Goal: Transaction & Acquisition: Book appointment/travel/reservation

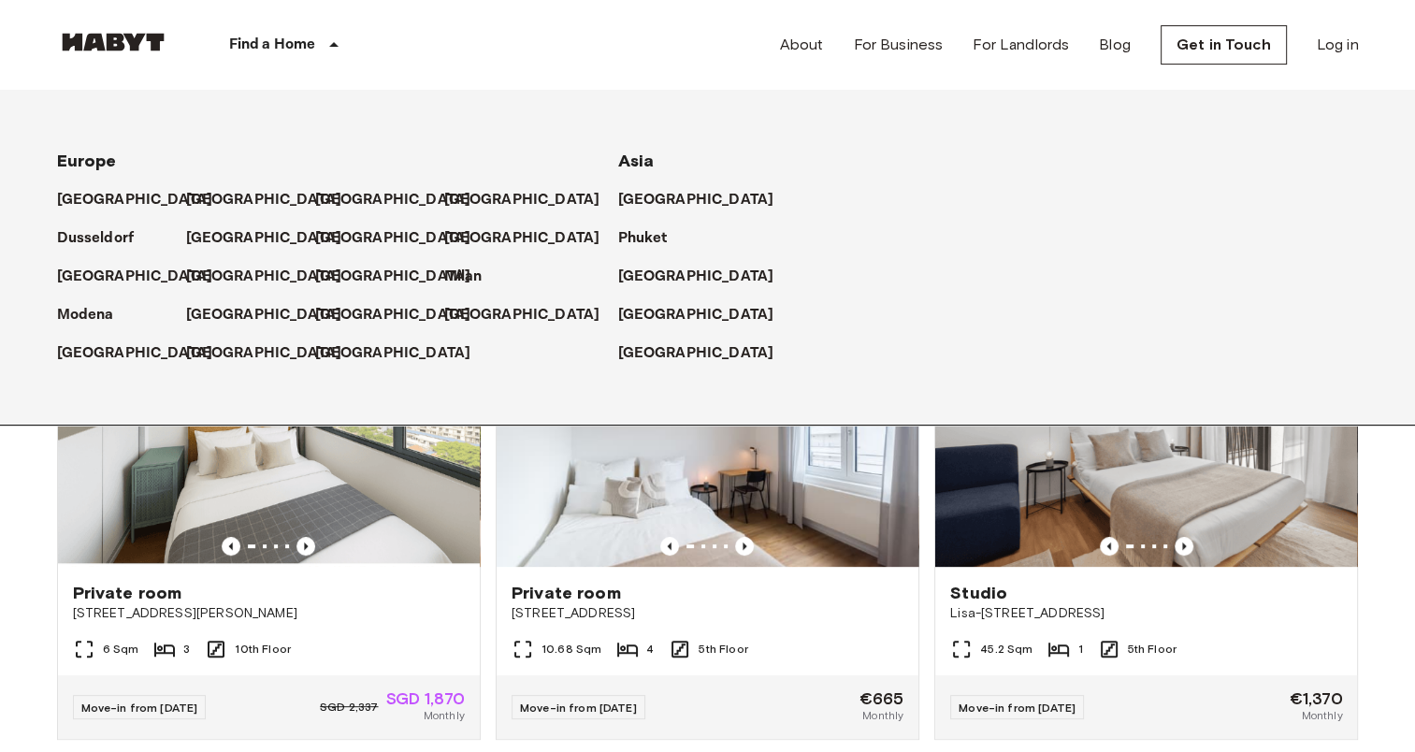
scroll to position [468, 0]
click at [334, 305] on p "[GEOGRAPHIC_DATA]" at bounding box center [397, 315] width 156 height 22
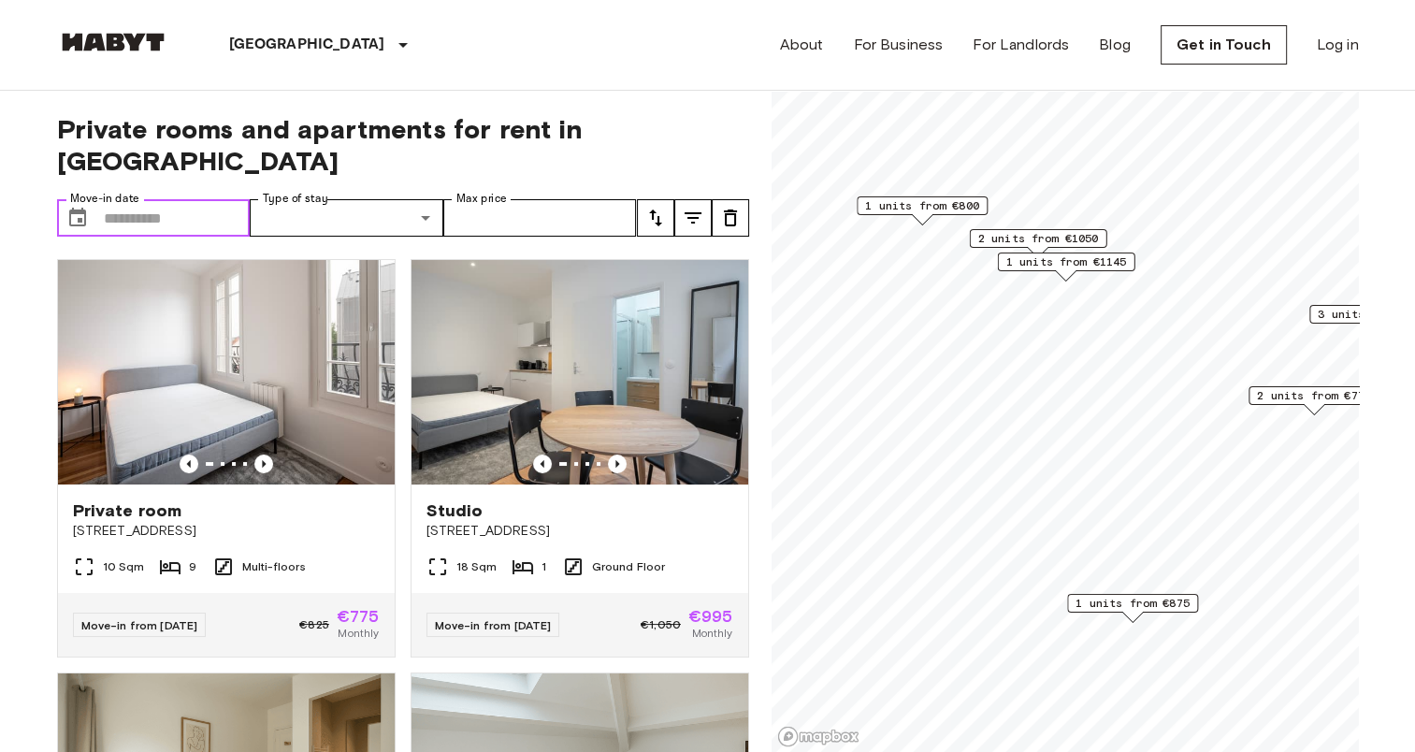
click at [127, 199] on input "Move-in date" at bounding box center [177, 217] width 147 height 37
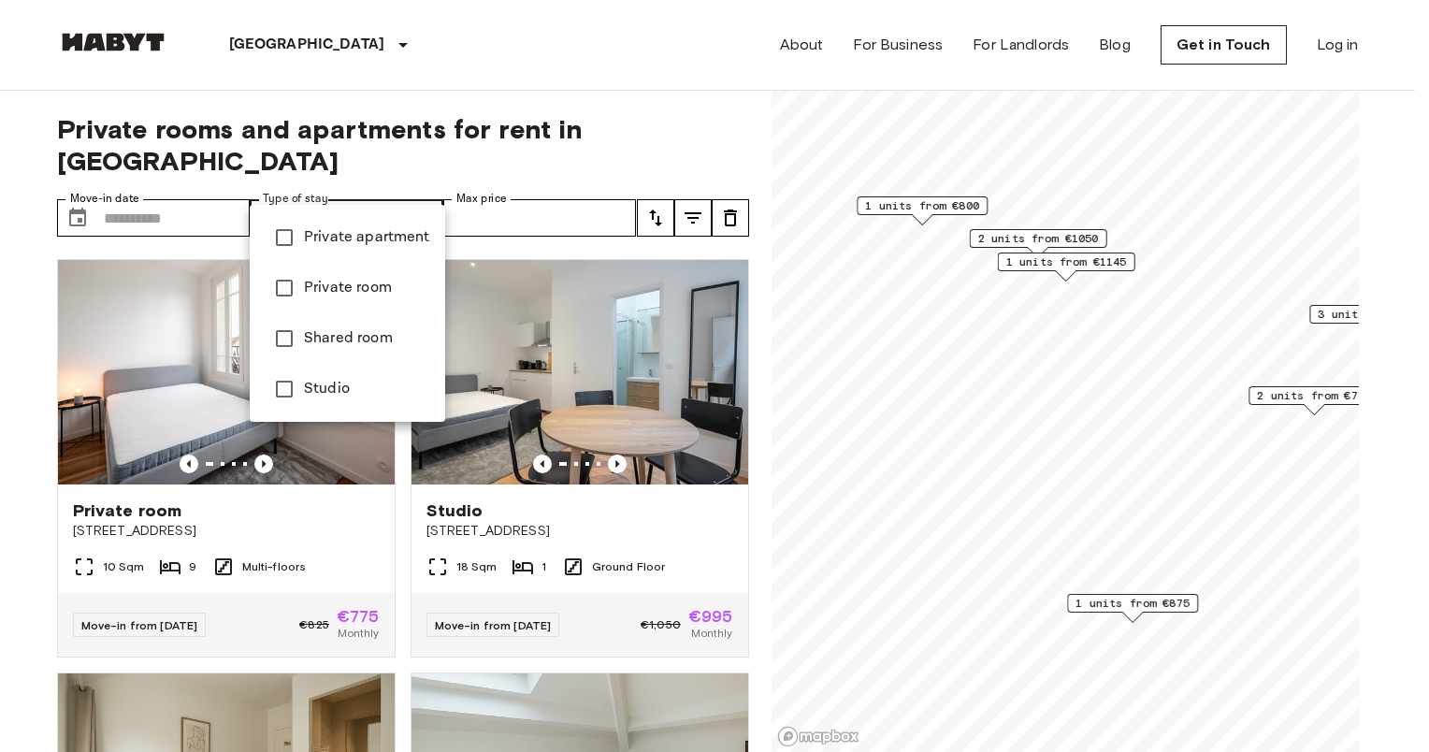
click at [198, 185] on div at bounding box center [714, 376] width 1429 height 752
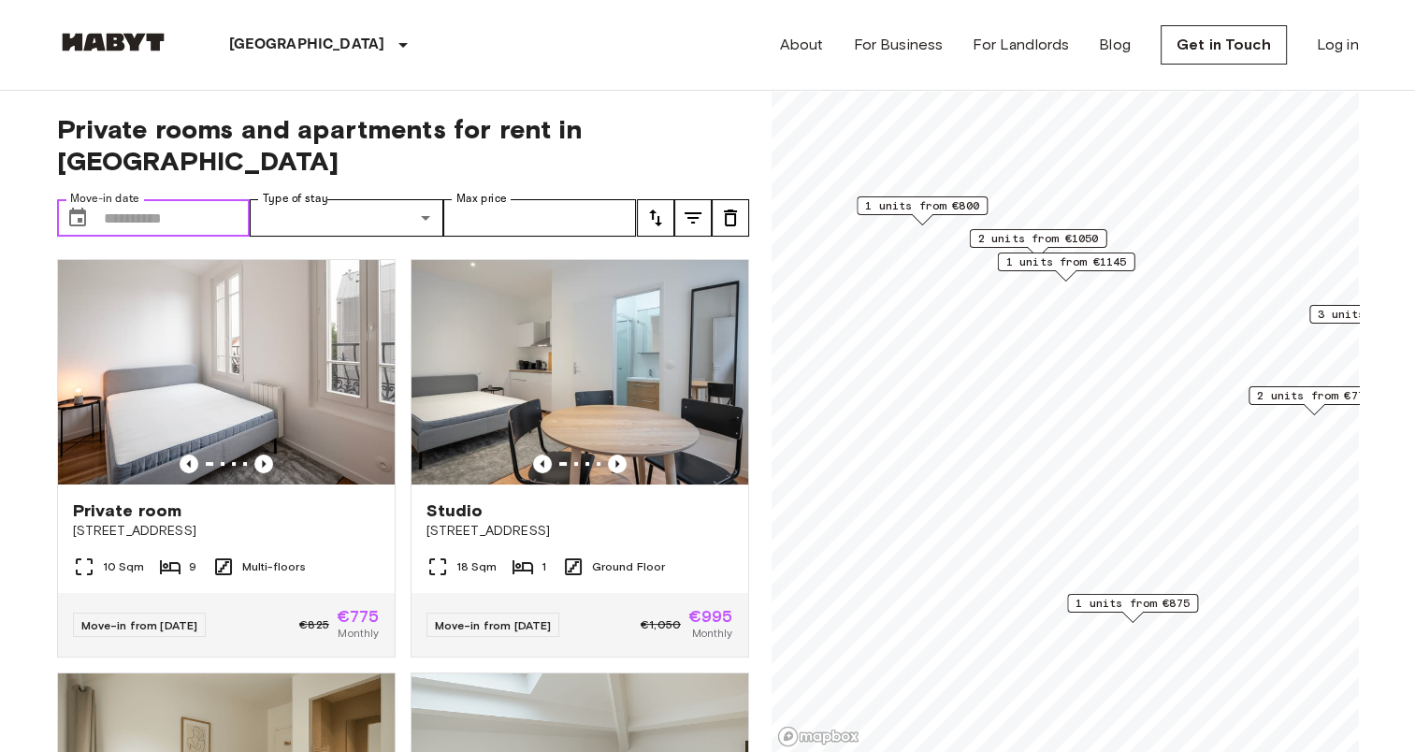
click at [183, 199] on input "Move-in date" at bounding box center [177, 217] width 147 height 37
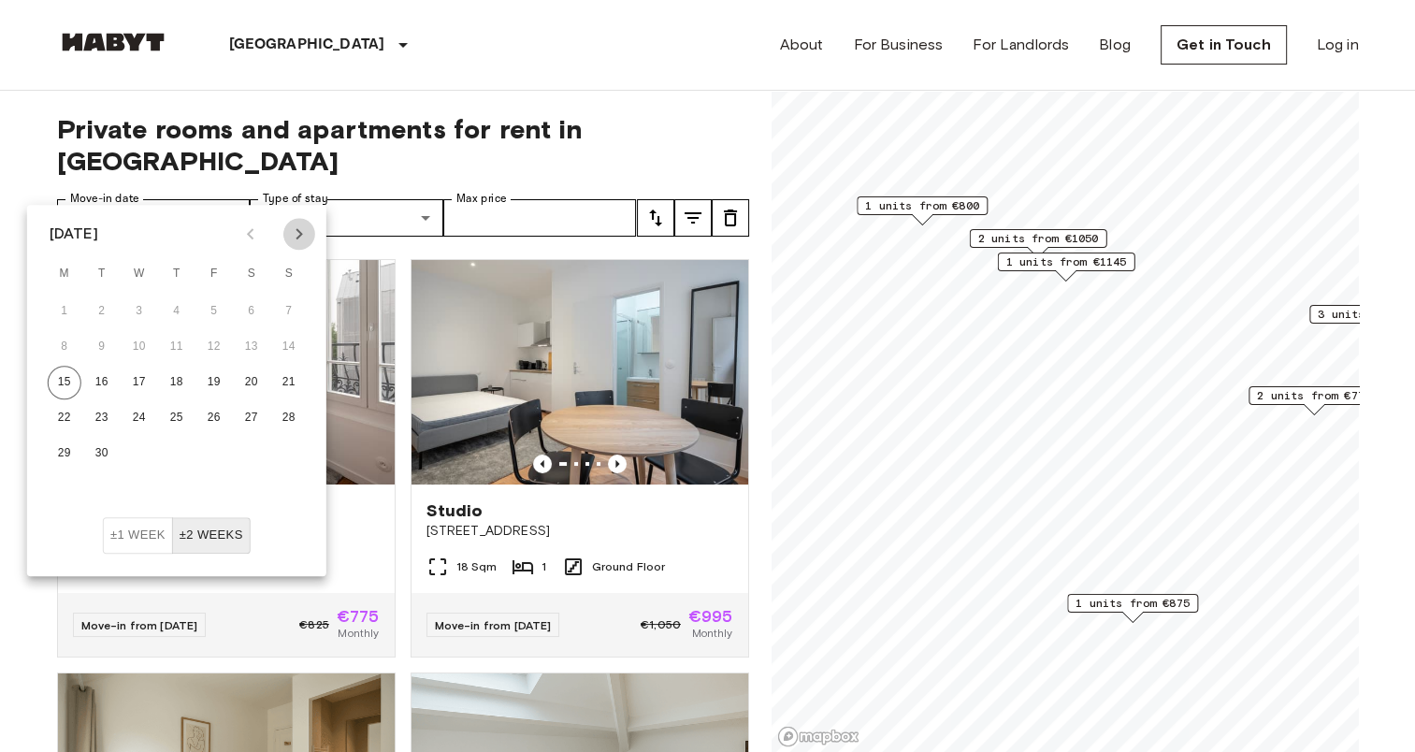
click at [307, 232] on icon "Next month" at bounding box center [299, 234] width 22 height 22
click at [129, 317] on button "1" at bounding box center [140, 312] width 34 height 34
type input "**********"
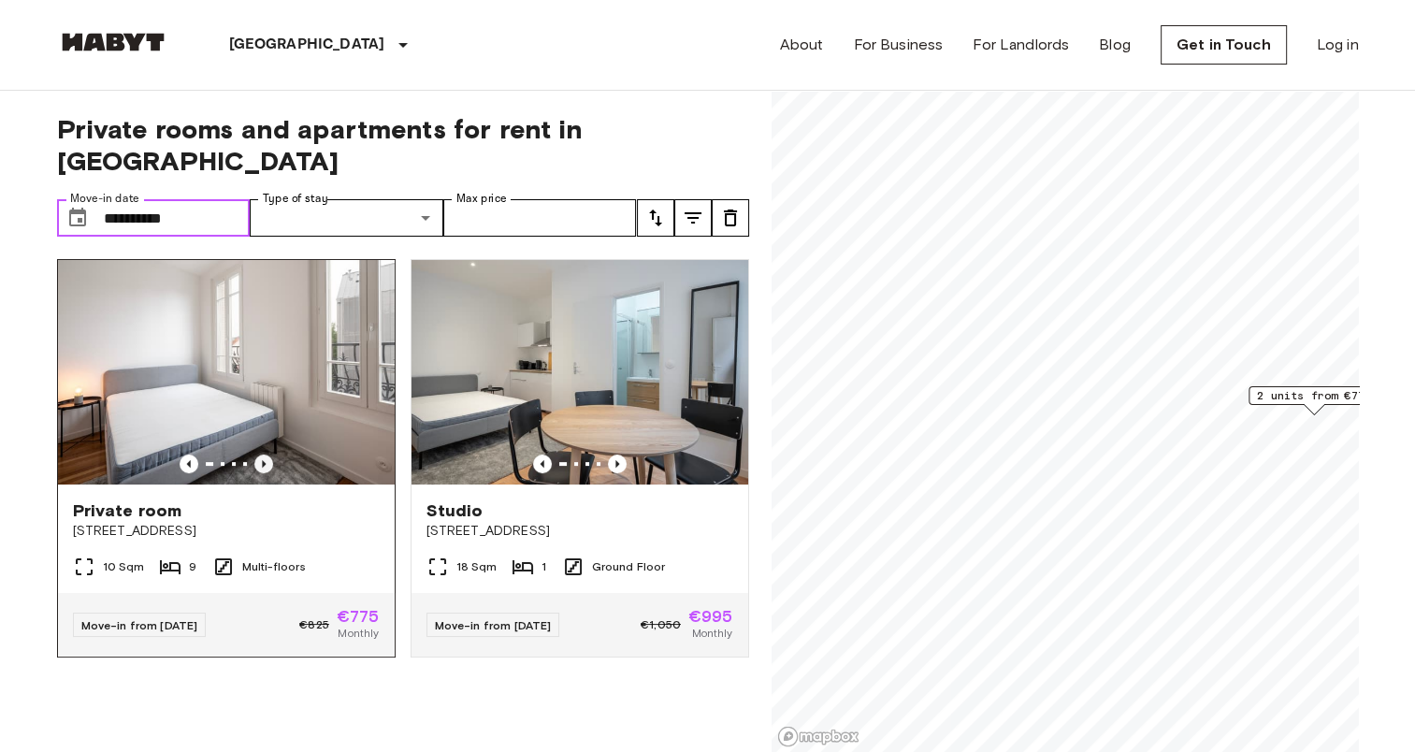
click at [256, 454] on icon "Previous image" at bounding box center [263, 463] width 19 height 19
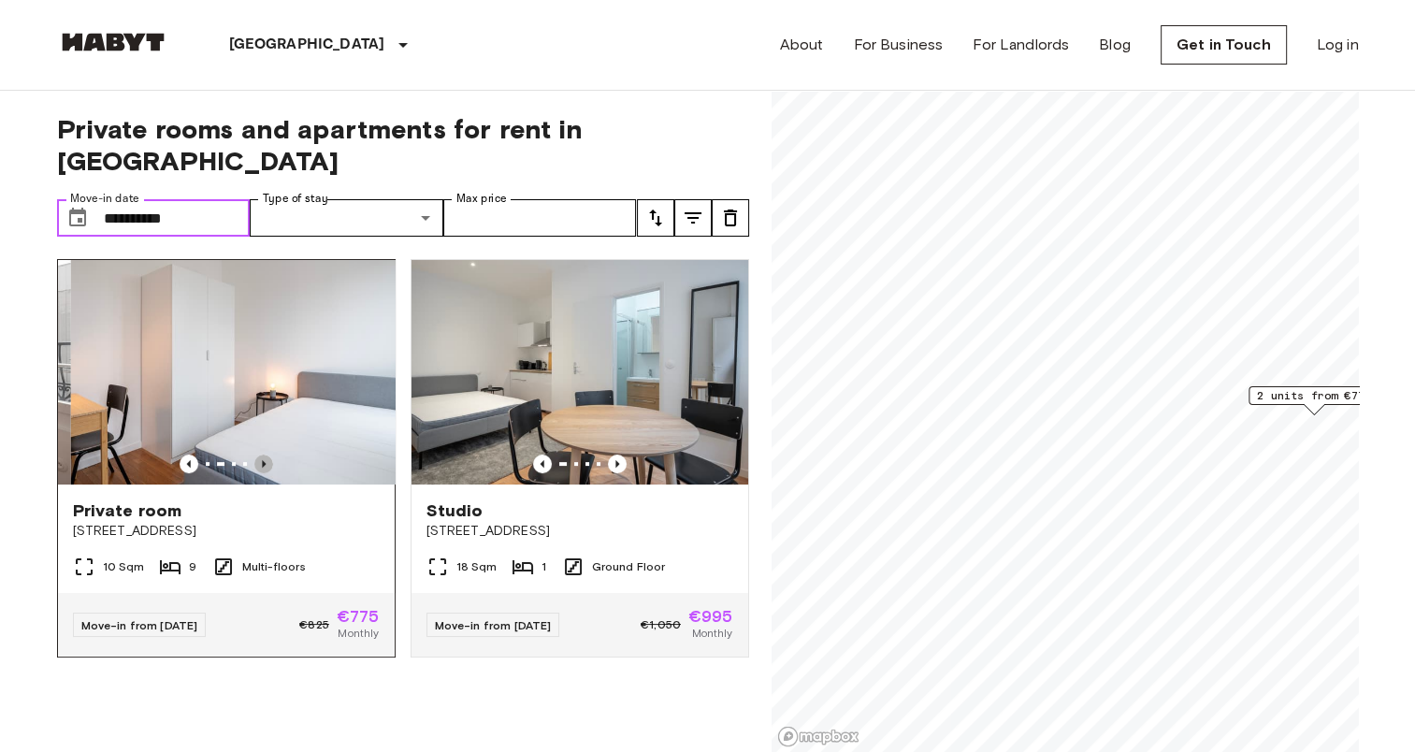
click at [262, 460] on icon "Previous image" at bounding box center [264, 463] width 4 height 7
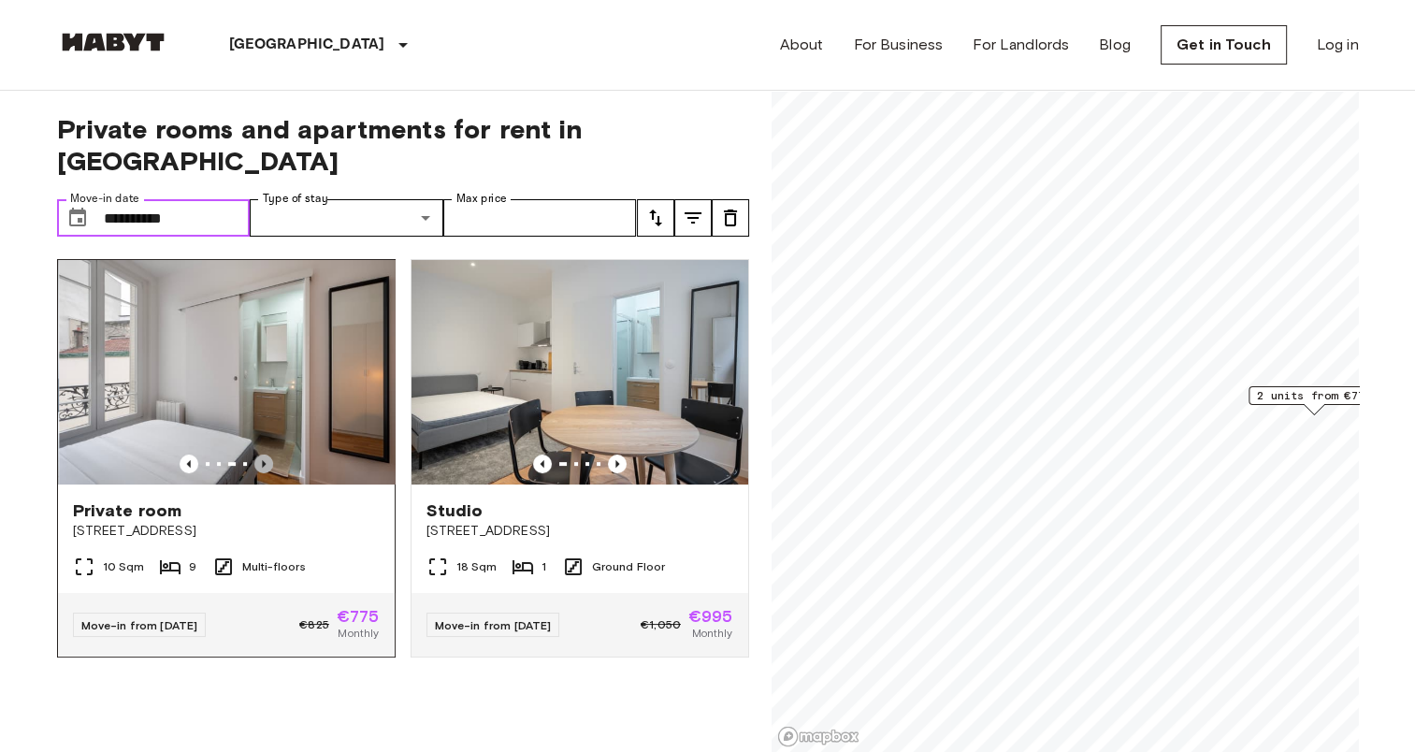
click at [262, 460] on icon "Previous image" at bounding box center [264, 463] width 4 height 7
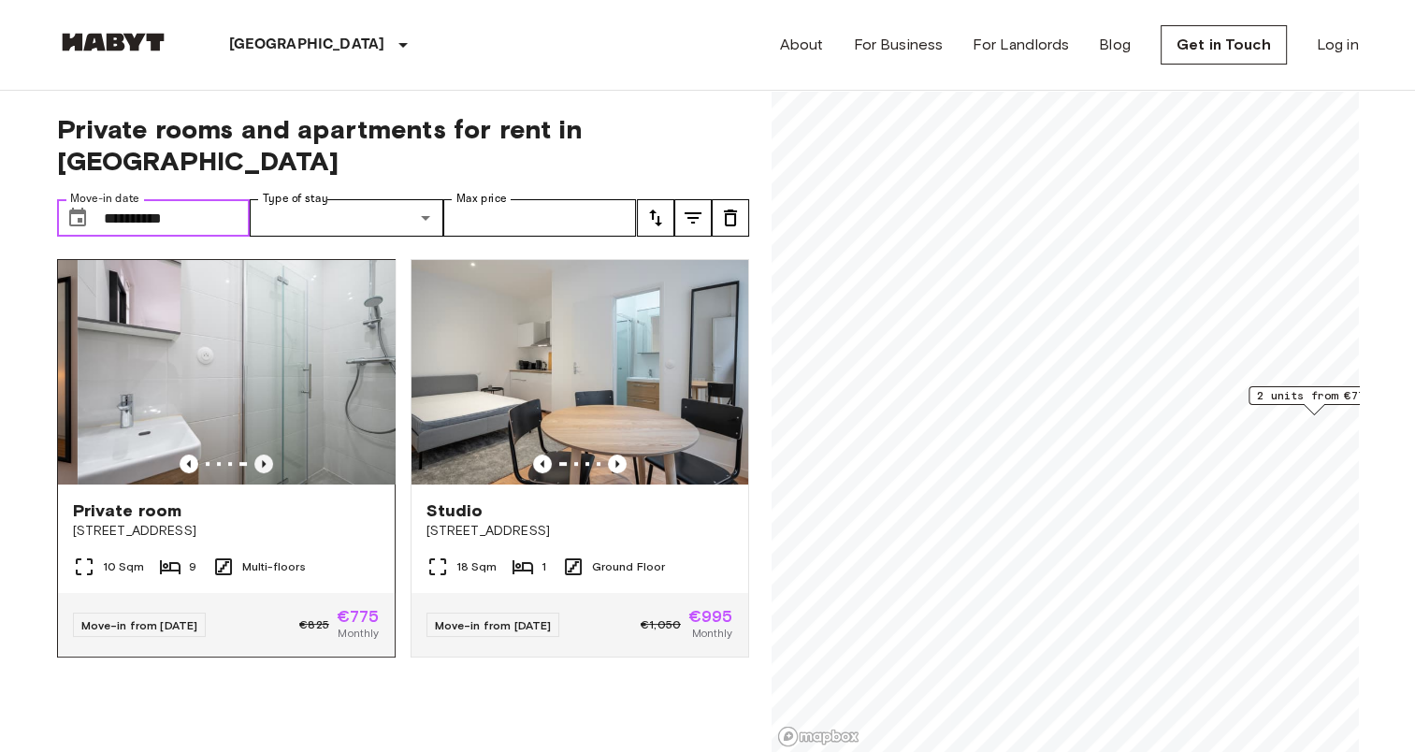
click at [262, 460] on icon "Previous image" at bounding box center [264, 463] width 4 height 7
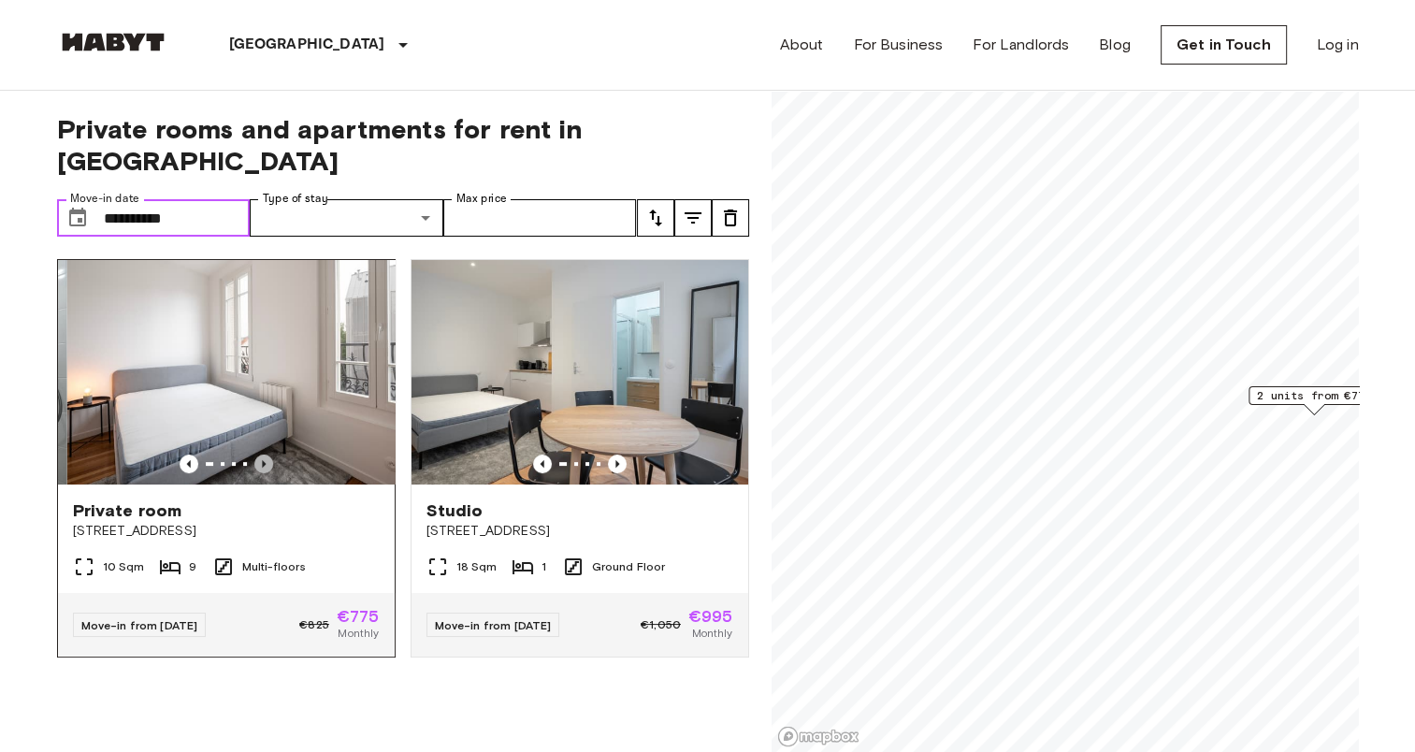
click at [262, 460] on icon "Previous image" at bounding box center [264, 463] width 4 height 7
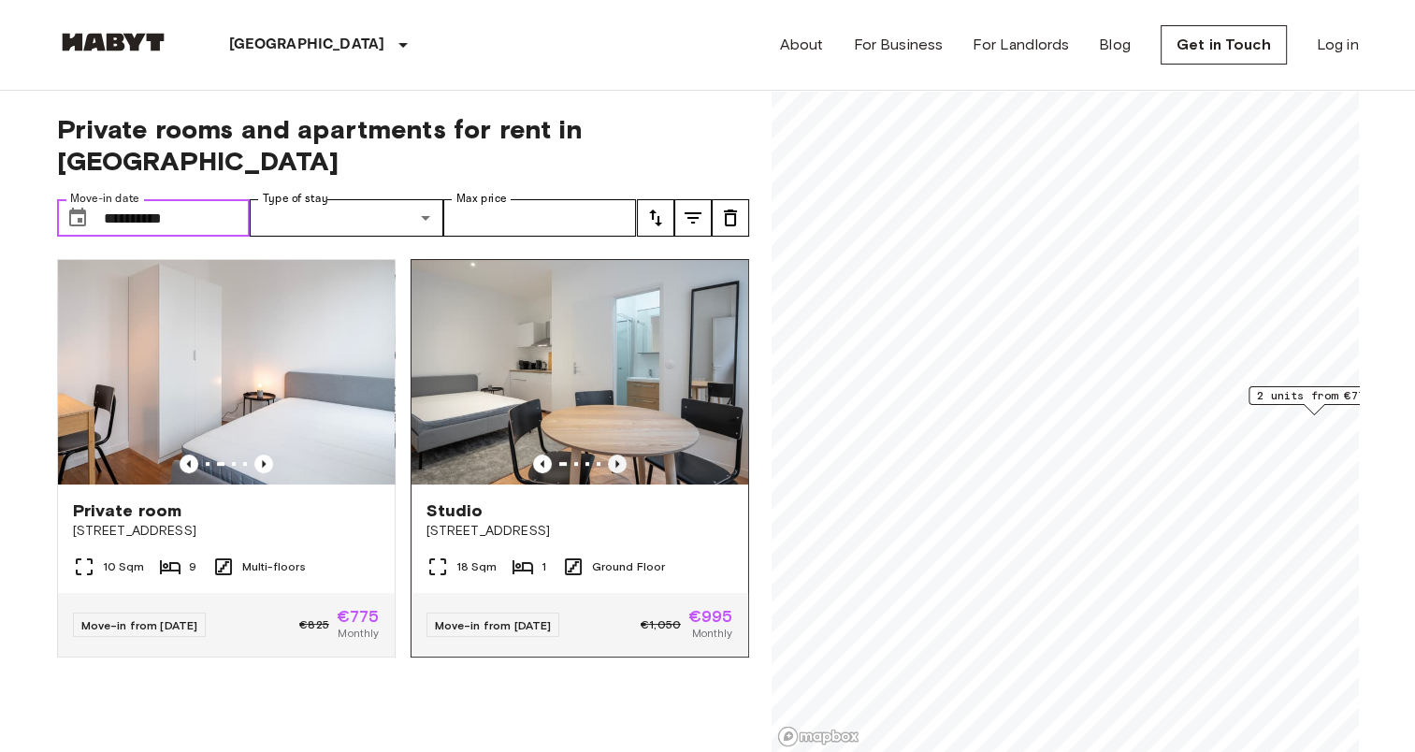
click at [615, 460] on icon "Previous image" at bounding box center [617, 463] width 4 height 7
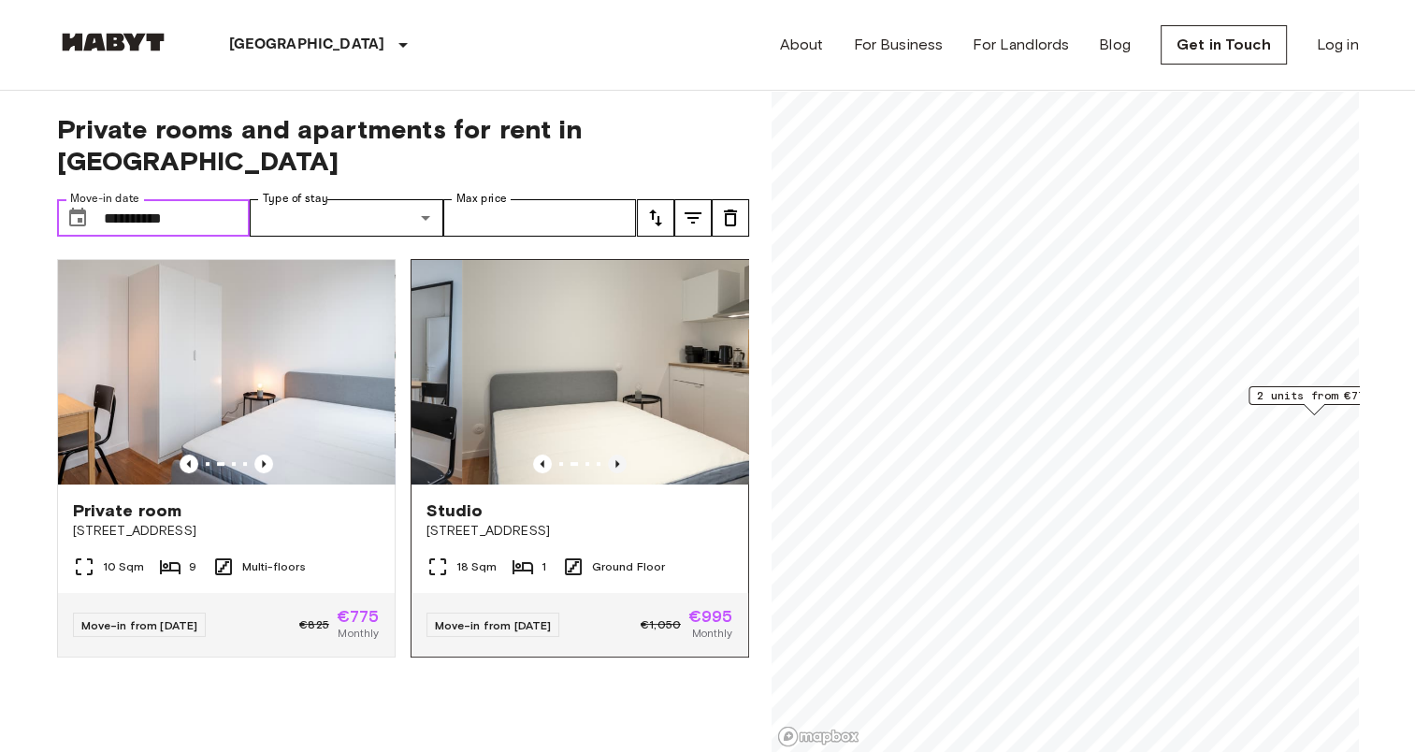
click at [615, 460] on icon "Previous image" at bounding box center [617, 463] width 4 height 7
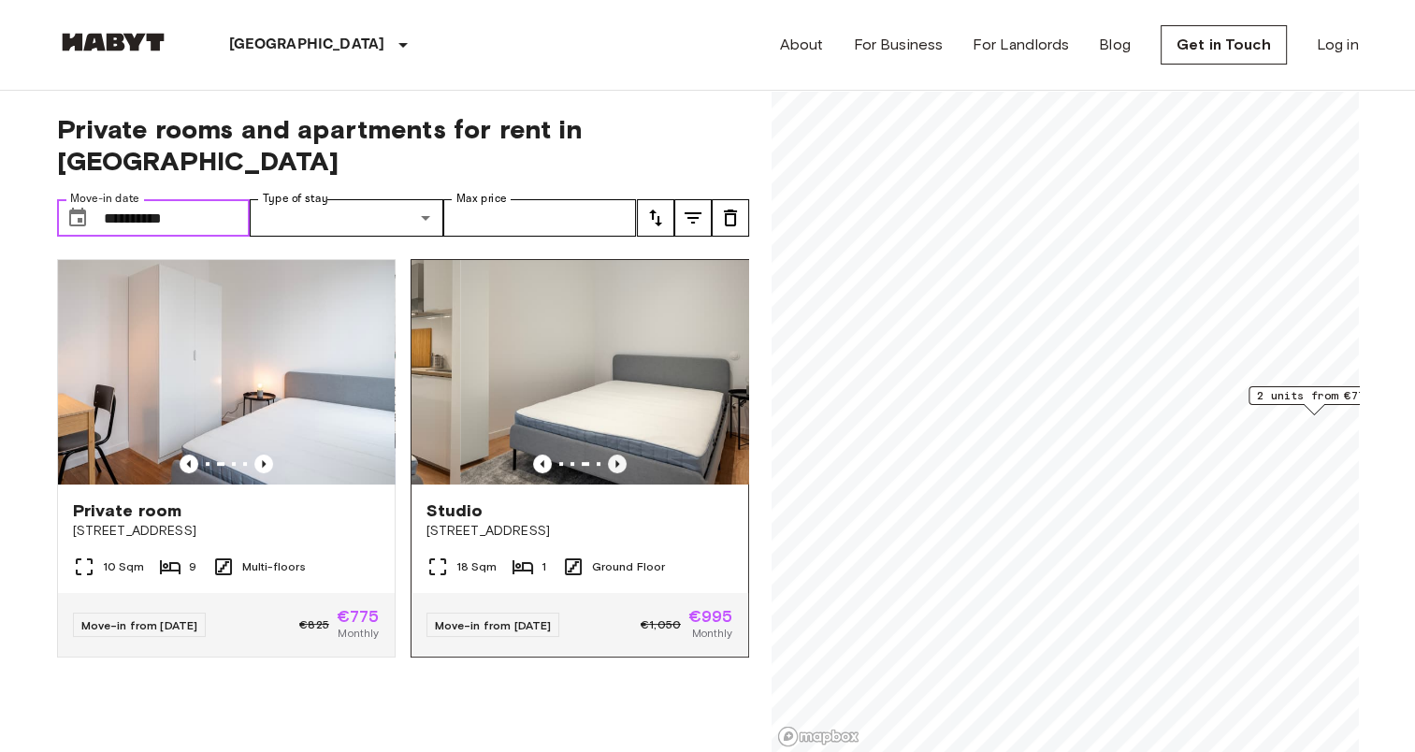
click at [615, 460] on icon "Previous image" at bounding box center [617, 463] width 4 height 7
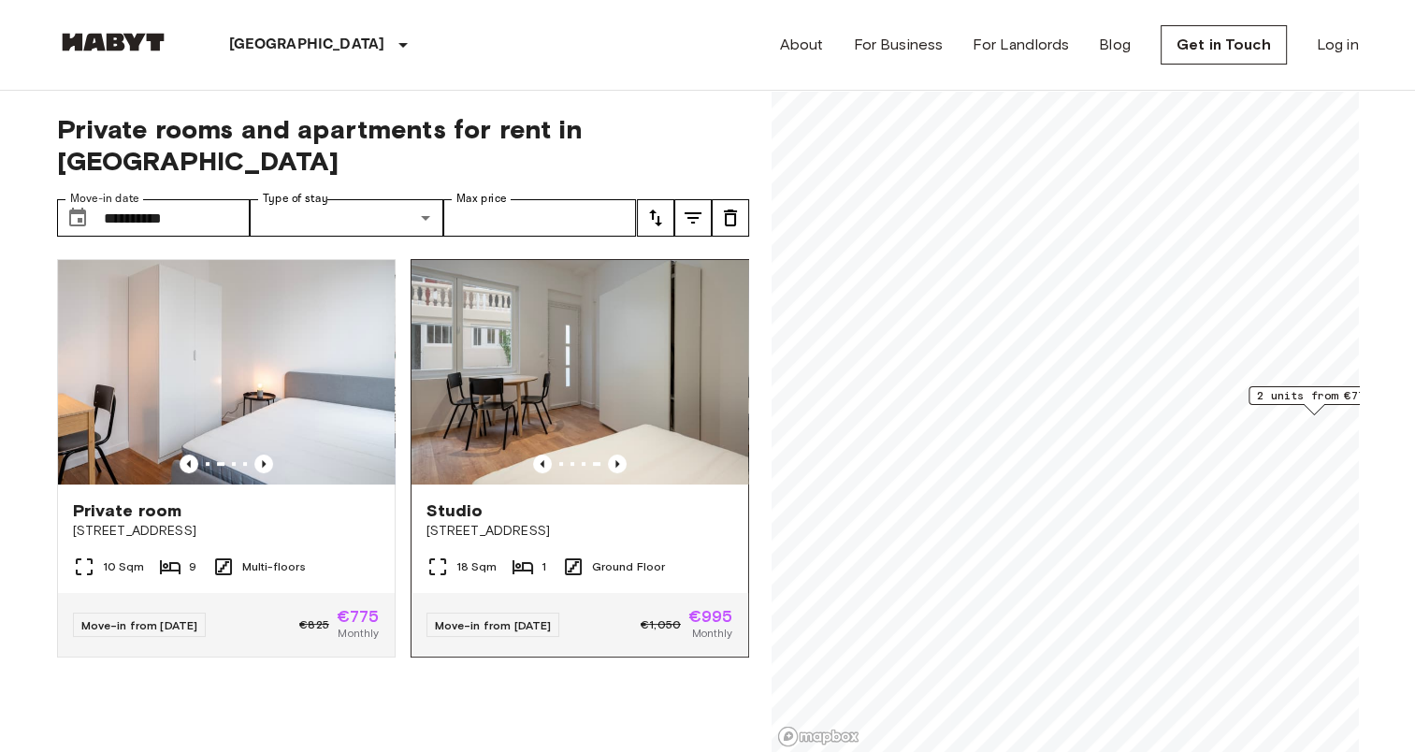
click at [558, 522] on span "[STREET_ADDRESS]" at bounding box center [579, 531] width 307 height 19
click at [504, 325] on img at bounding box center [579, 372] width 337 height 224
click at [131, 34] on img at bounding box center [113, 42] width 112 height 19
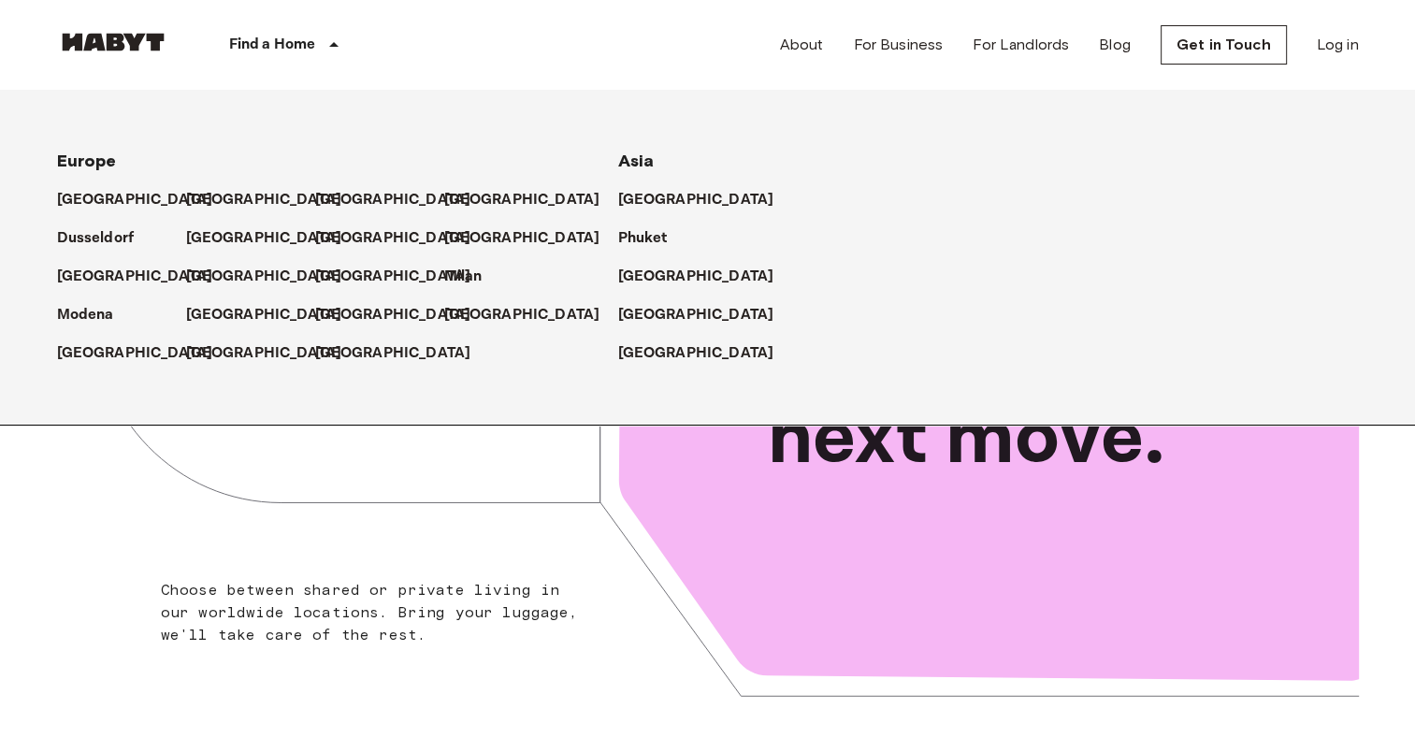
click at [283, 24] on div "Find a Home" at bounding box center [287, 45] width 237 height 90
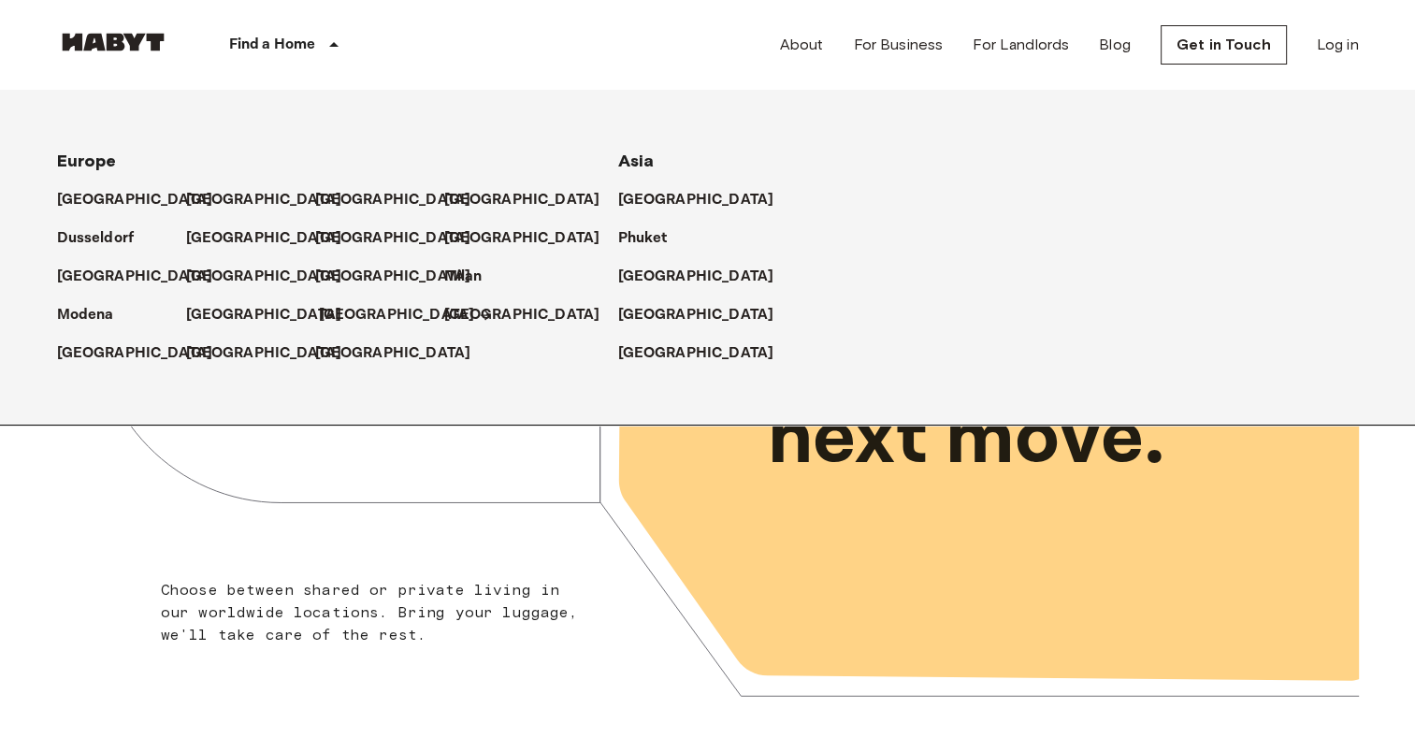
click at [342, 310] on p "[GEOGRAPHIC_DATA]" at bounding box center [397, 315] width 156 height 22
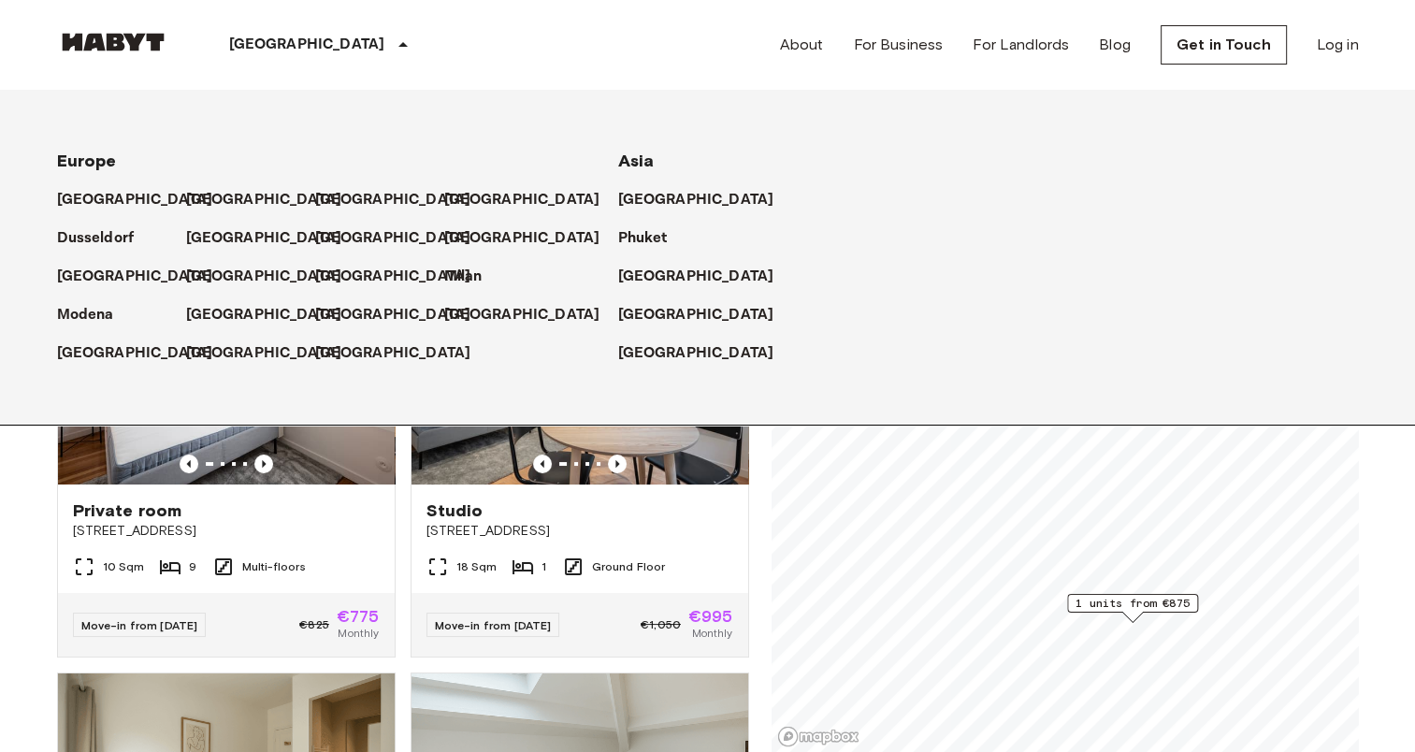
click at [343, 313] on p "[GEOGRAPHIC_DATA]" at bounding box center [397, 315] width 156 height 22
click at [52, 539] on div "Private room 41bis rue de Stalingrad, Montreuil 10 Sqm 9 Multi-floors Move-in f…" at bounding box center [218, 450] width 353 height 413
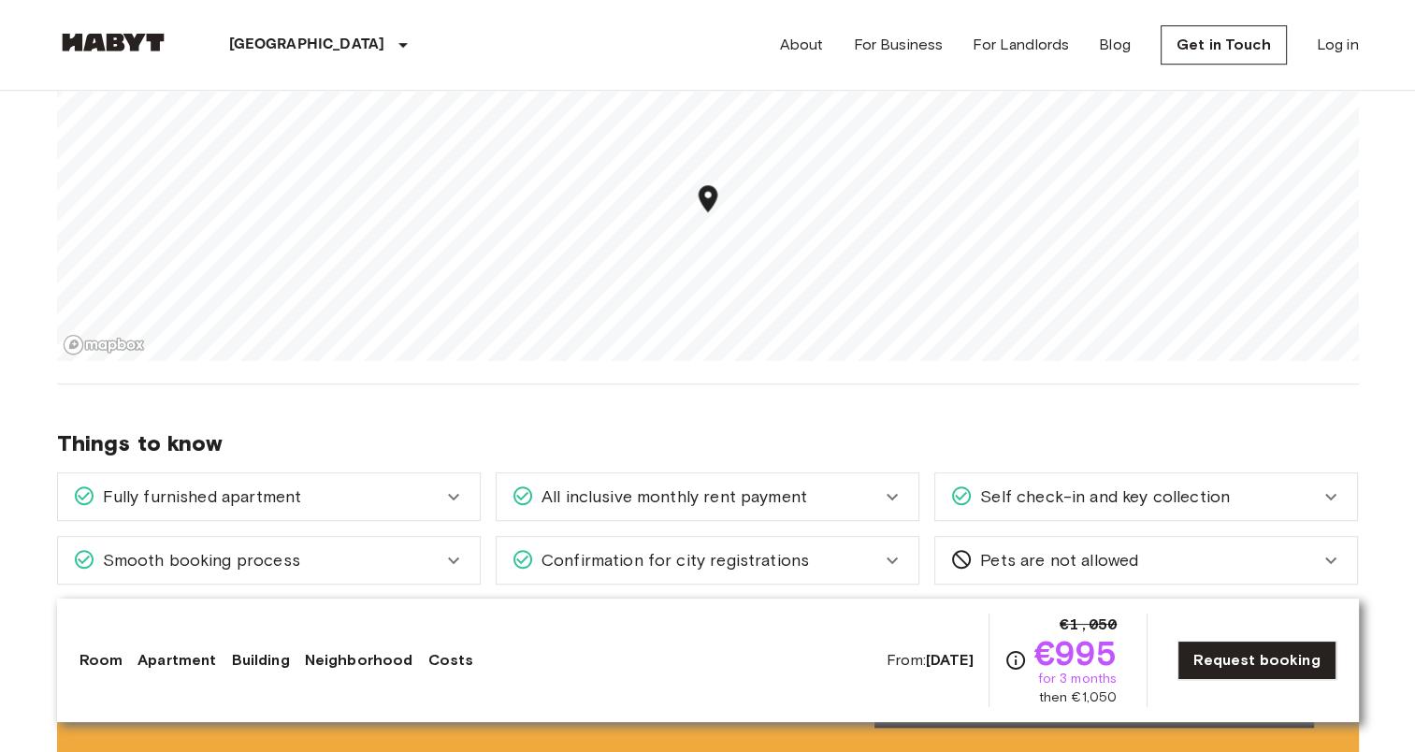
scroll to position [1122, 0]
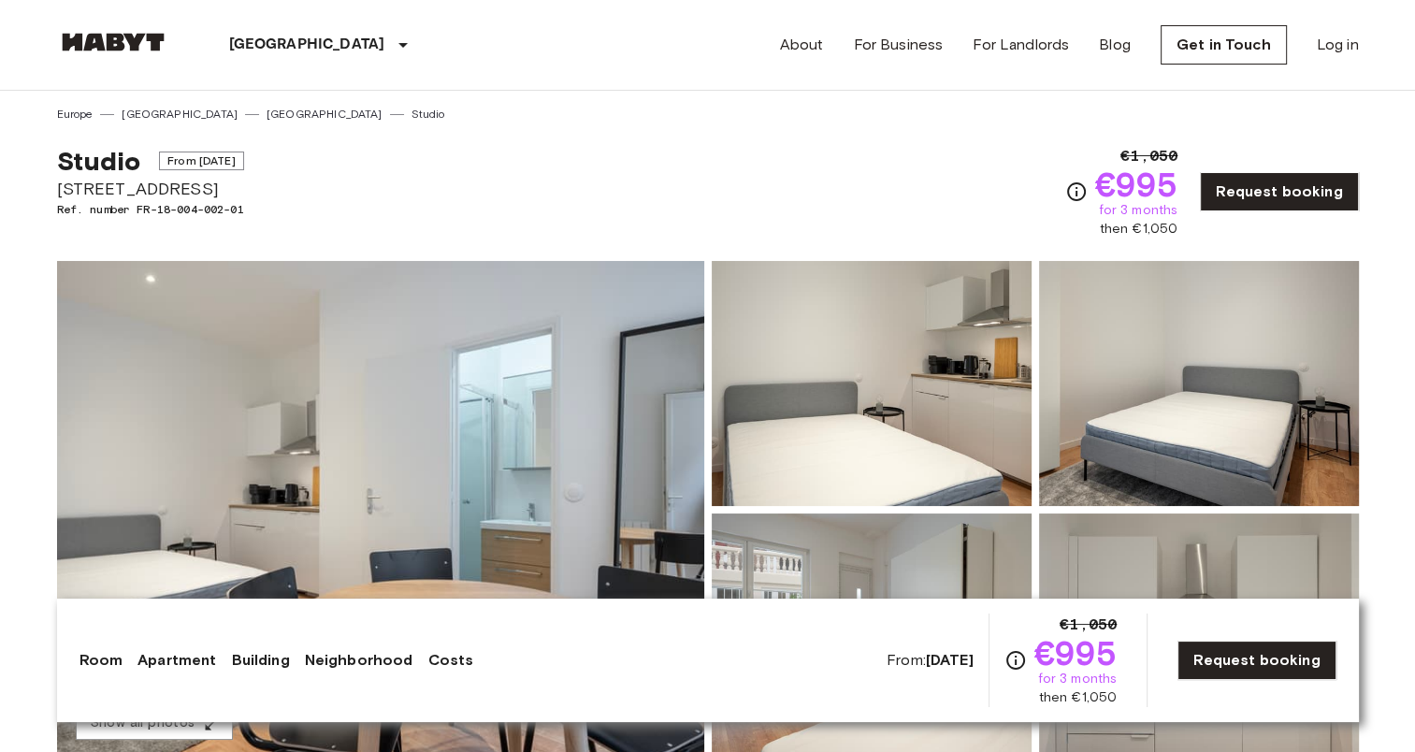
click at [302, 443] on img at bounding box center [380, 509] width 647 height 497
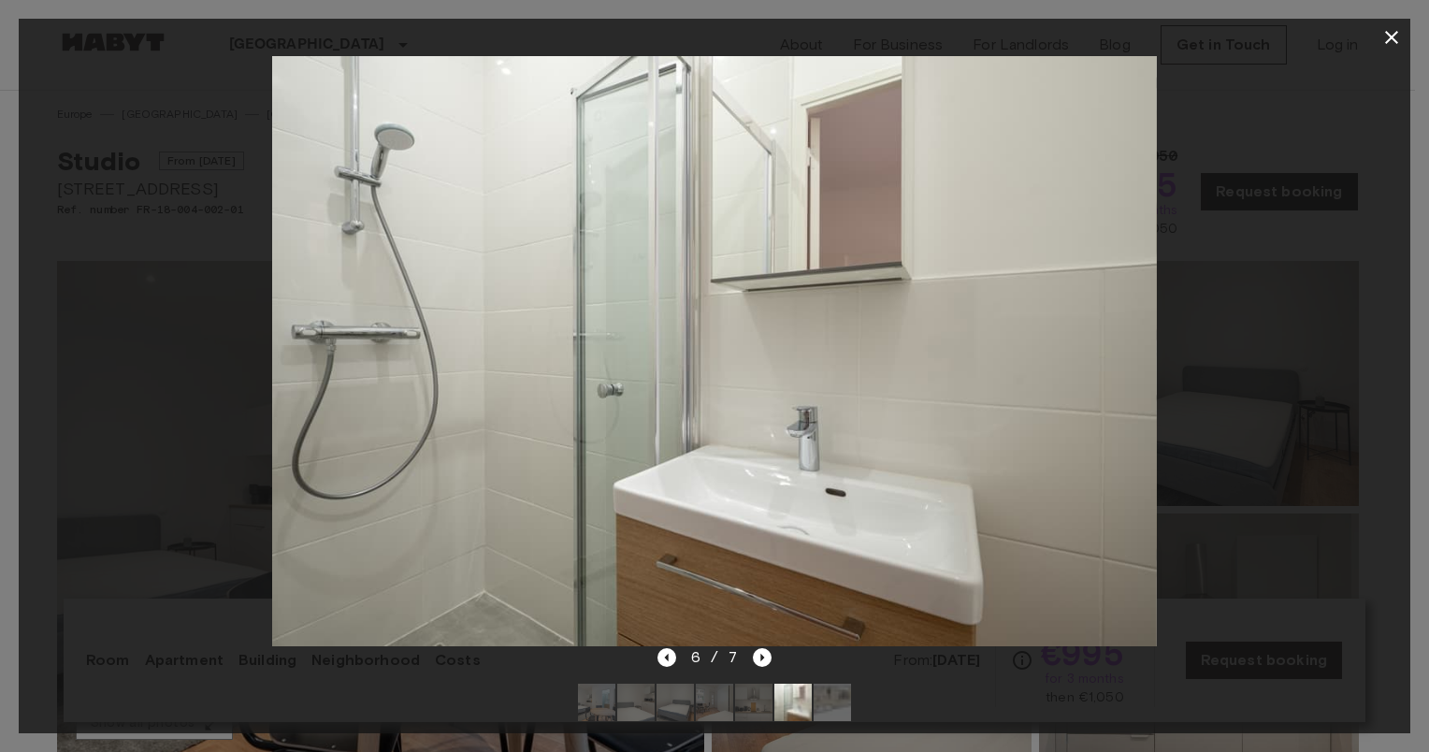
click at [1393, 35] on icon "button" at bounding box center [1391, 37] width 13 height 13
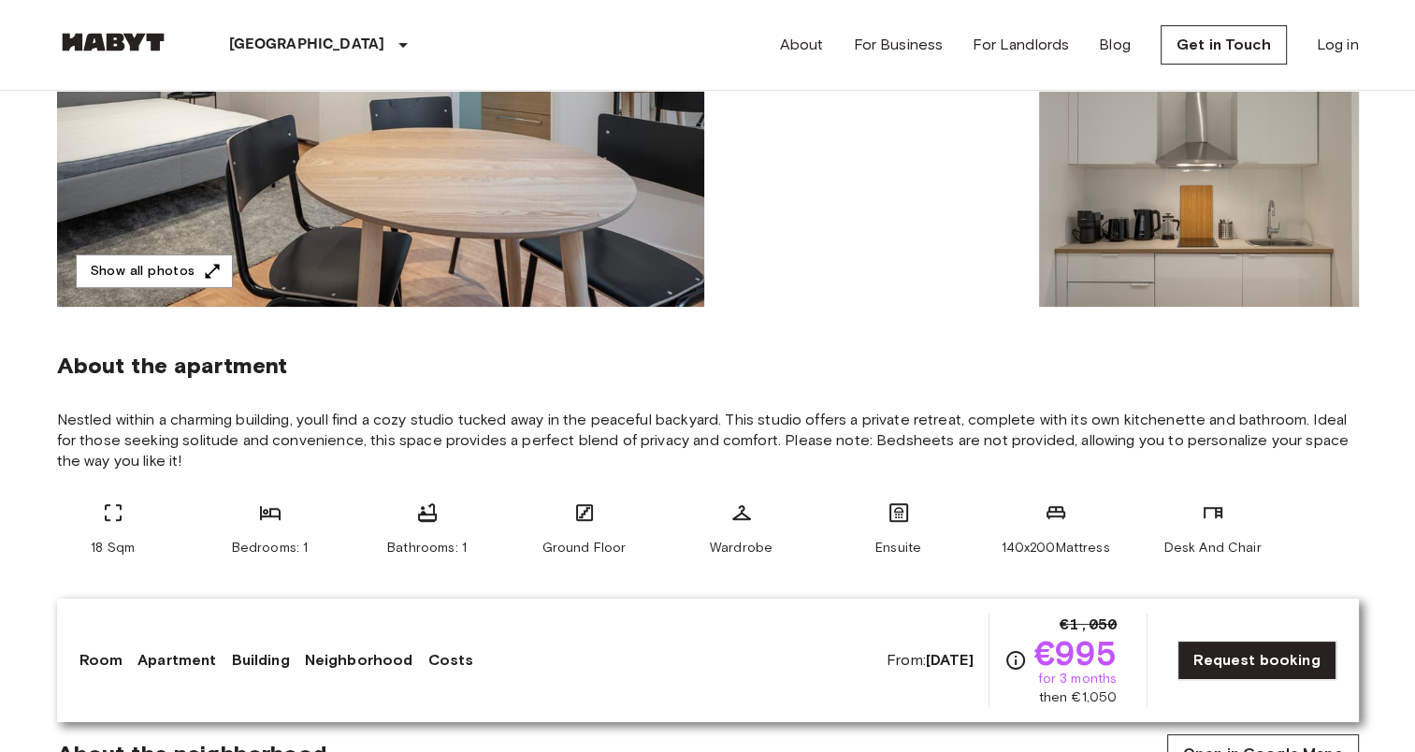
scroll to position [561, 0]
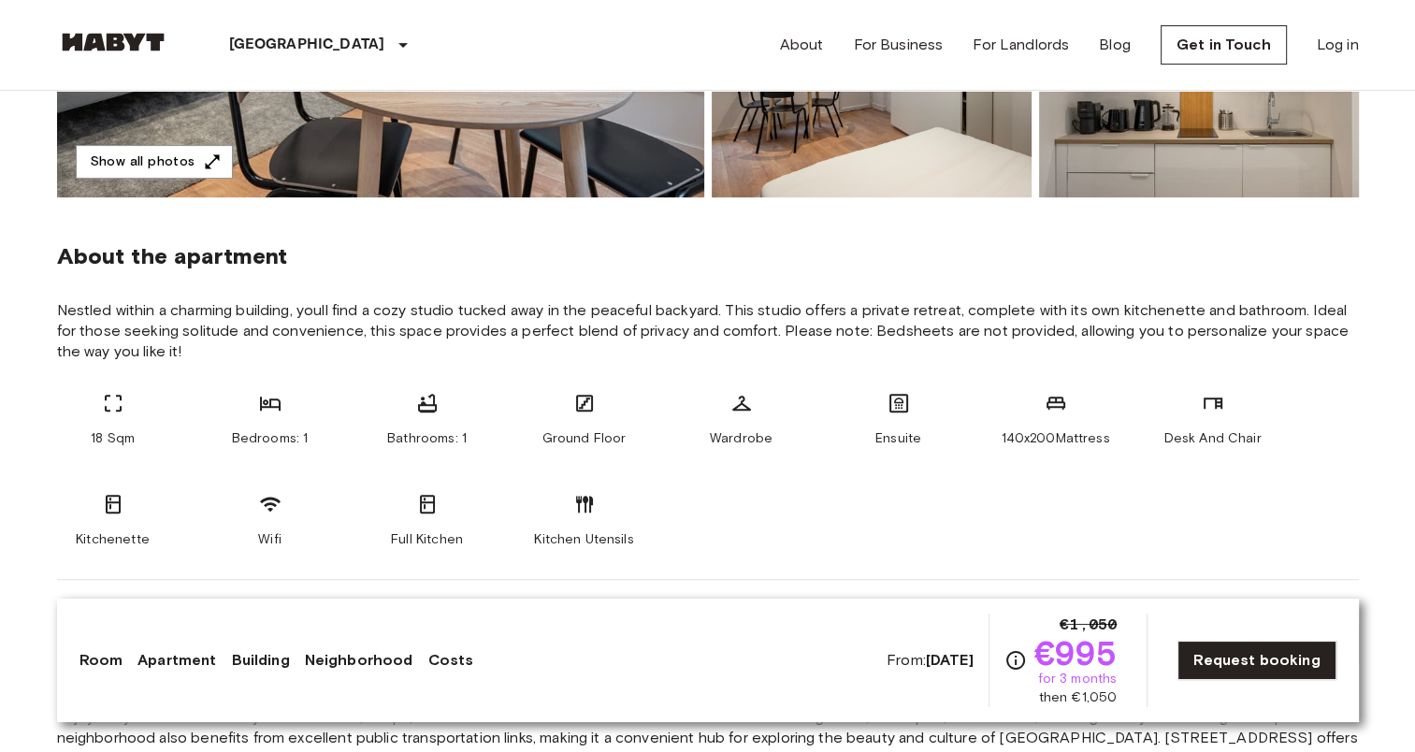
click at [172, 670] on link "Apartment" at bounding box center [176, 660] width 79 height 22
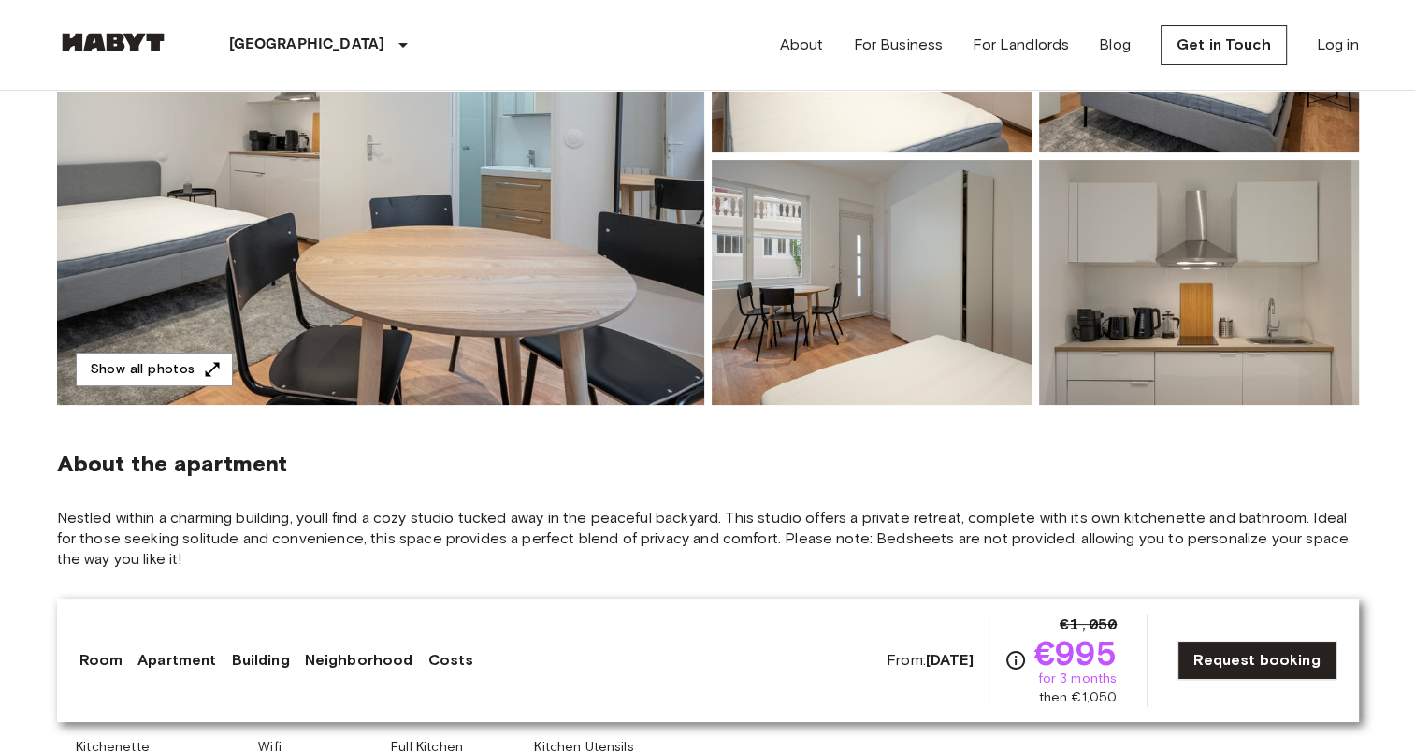
scroll to position [187, 0]
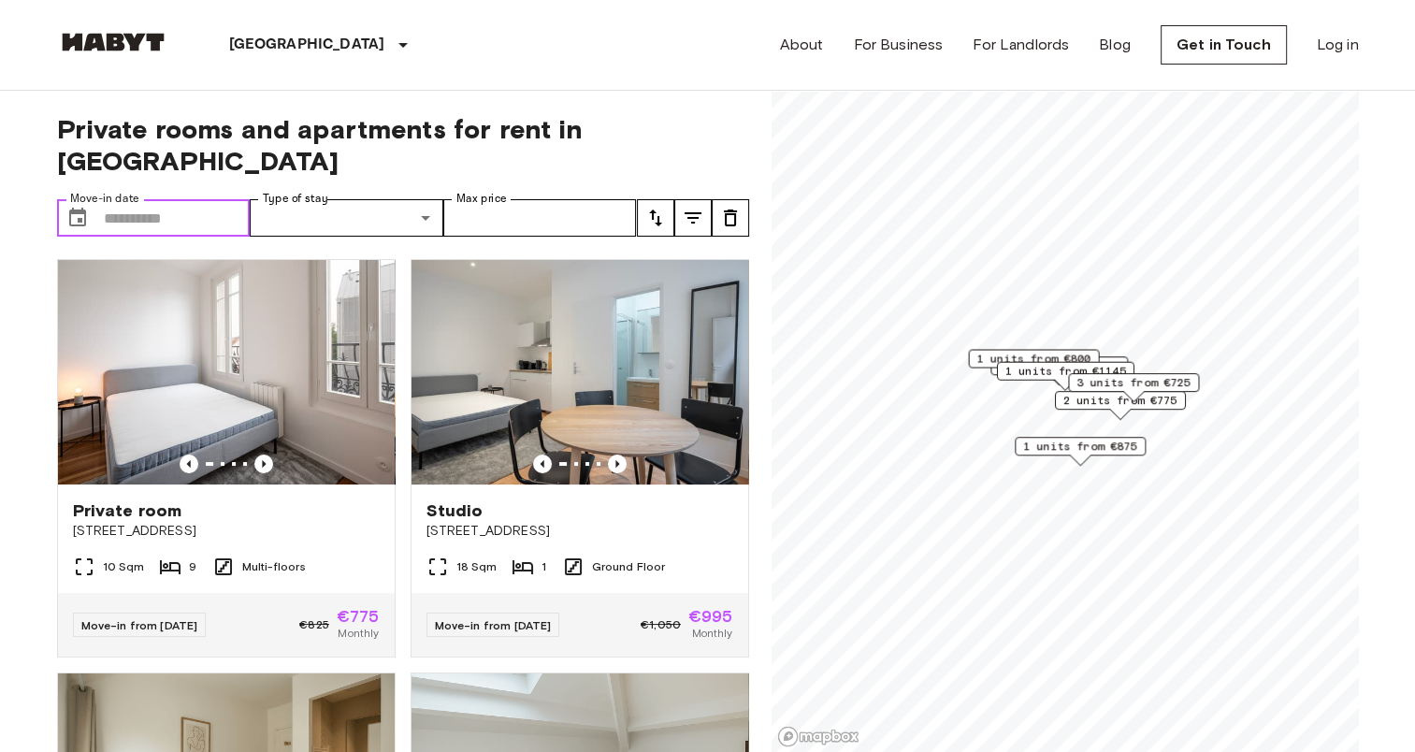
click at [209, 199] on input "Move-in date" at bounding box center [177, 217] width 147 height 37
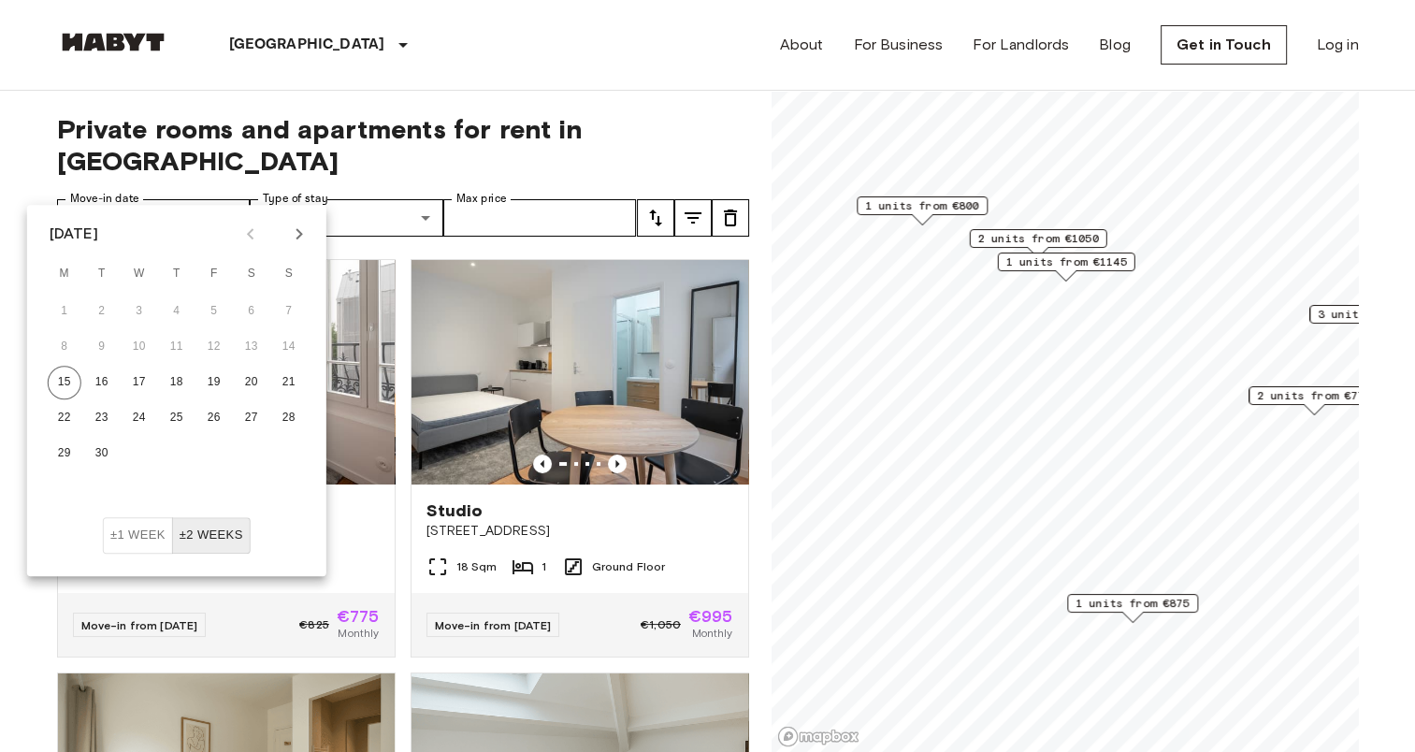
click at [307, 226] on icon "Next month" at bounding box center [299, 234] width 22 height 22
click at [140, 302] on button "1" at bounding box center [140, 312] width 34 height 34
type input "**********"
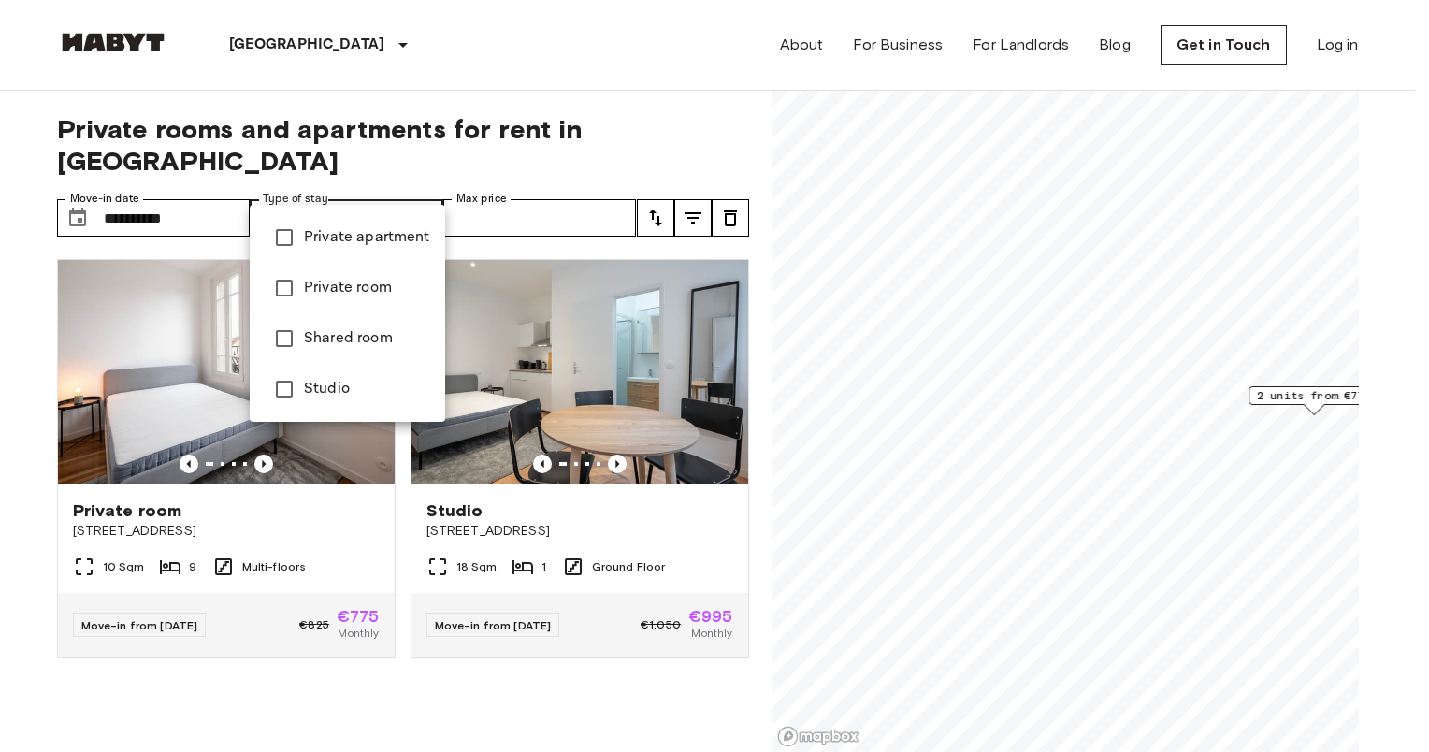
click at [711, 125] on div at bounding box center [714, 376] width 1429 height 752
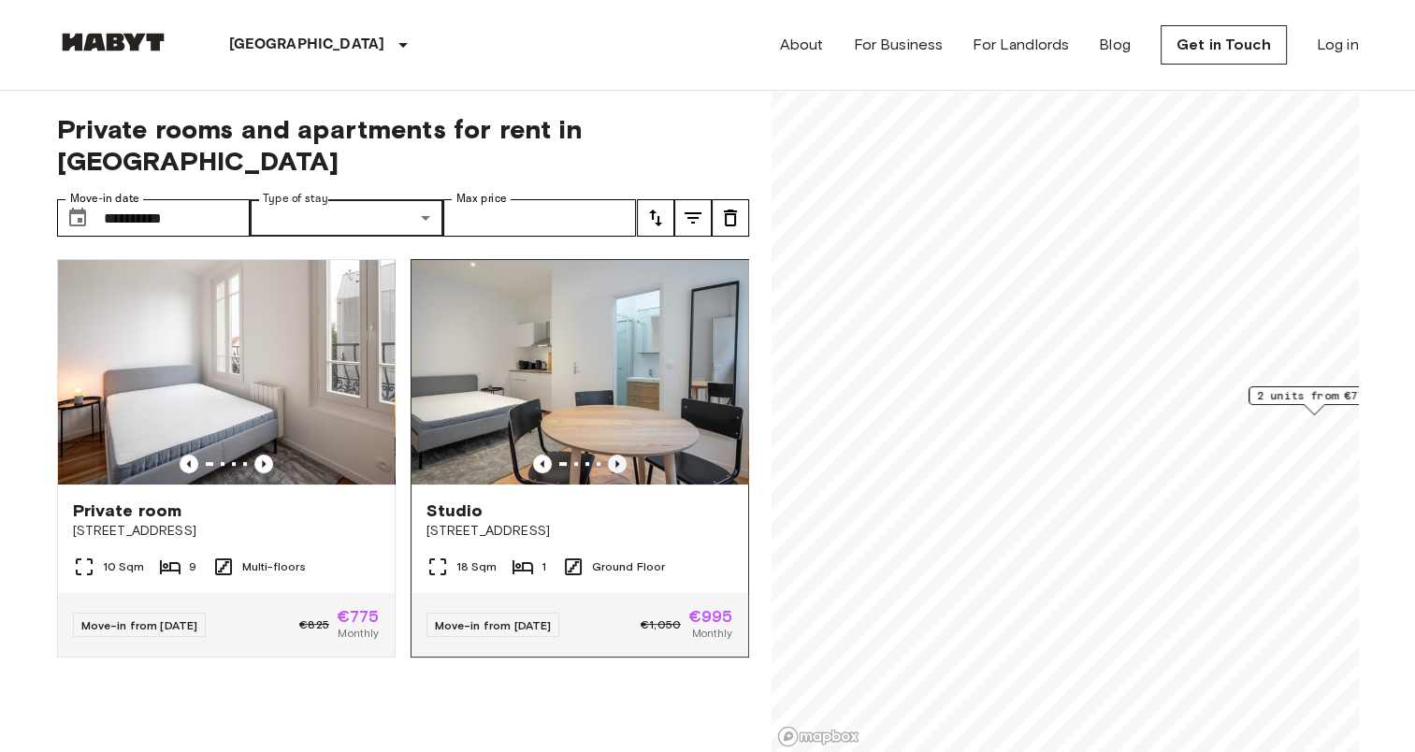
click at [615, 460] on icon "Previous image" at bounding box center [617, 463] width 4 height 7
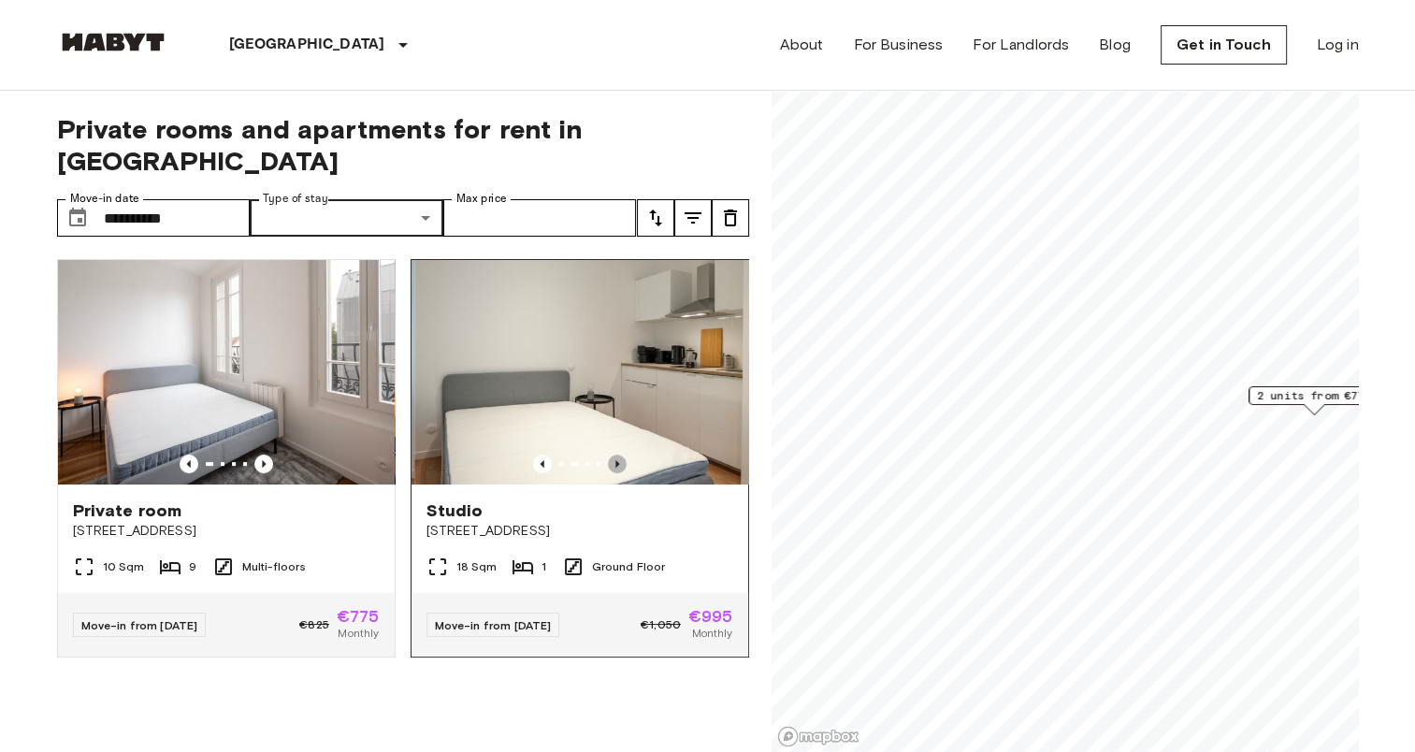
click at [615, 460] on icon "Previous image" at bounding box center [617, 463] width 4 height 7
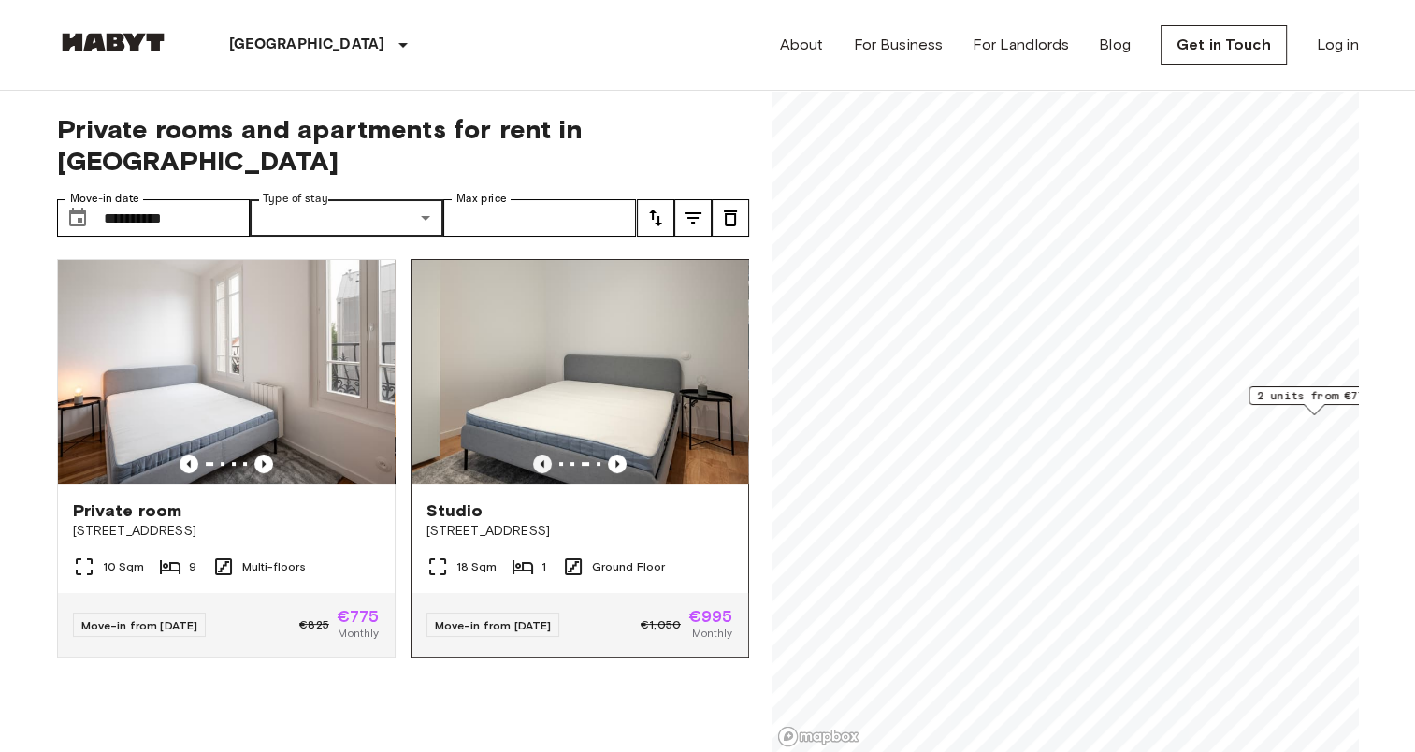
click at [539, 454] on icon "Previous image" at bounding box center [542, 463] width 19 height 19
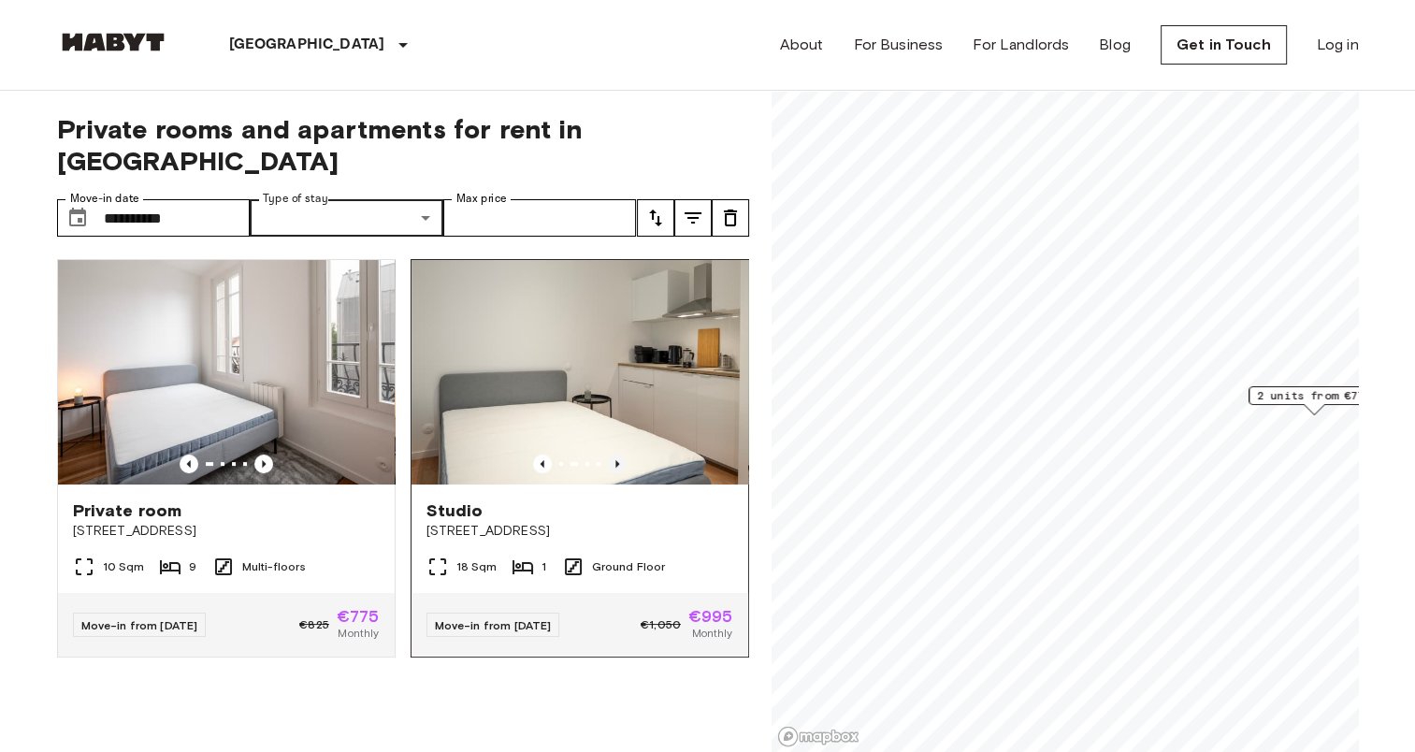
click at [615, 460] on icon "Previous image" at bounding box center [617, 463] width 4 height 7
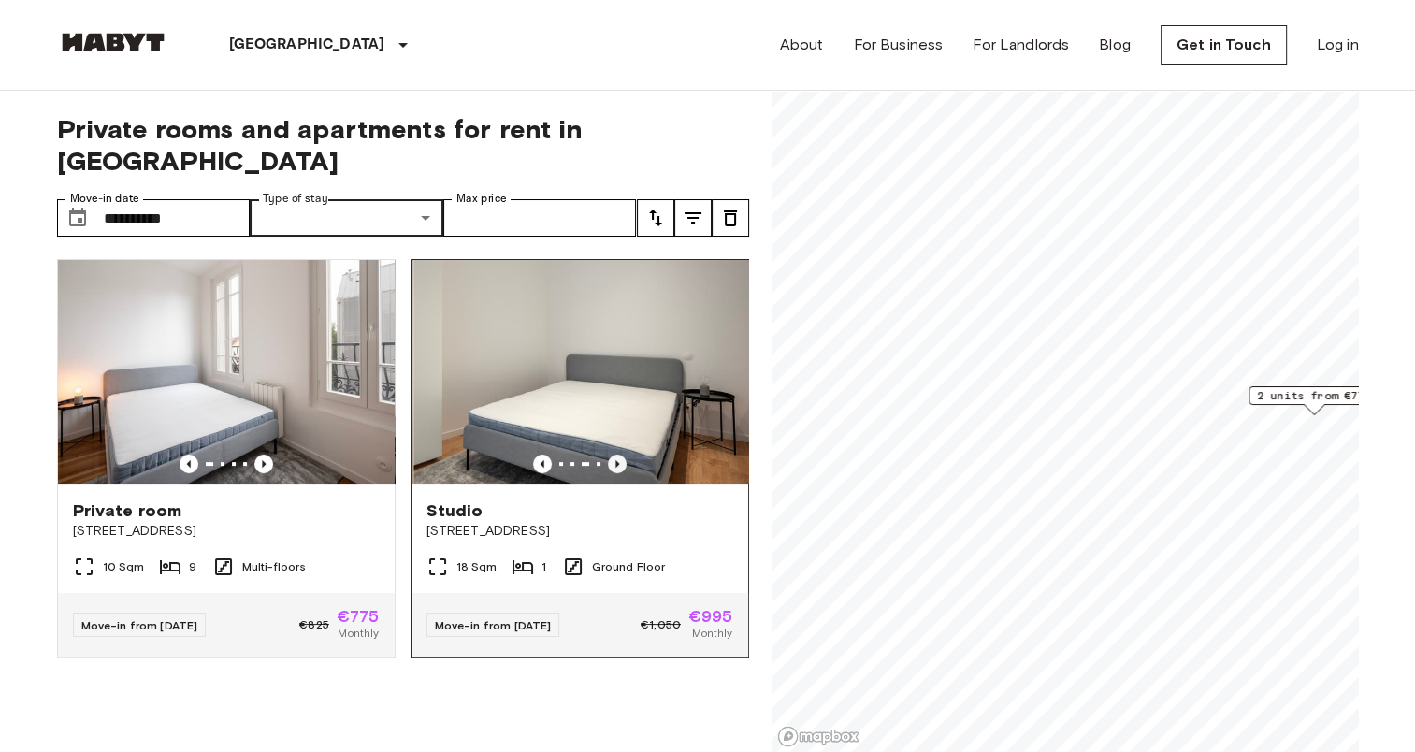
click at [615, 460] on icon "Previous image" at bounding box center [617, 463] width 4 height 7
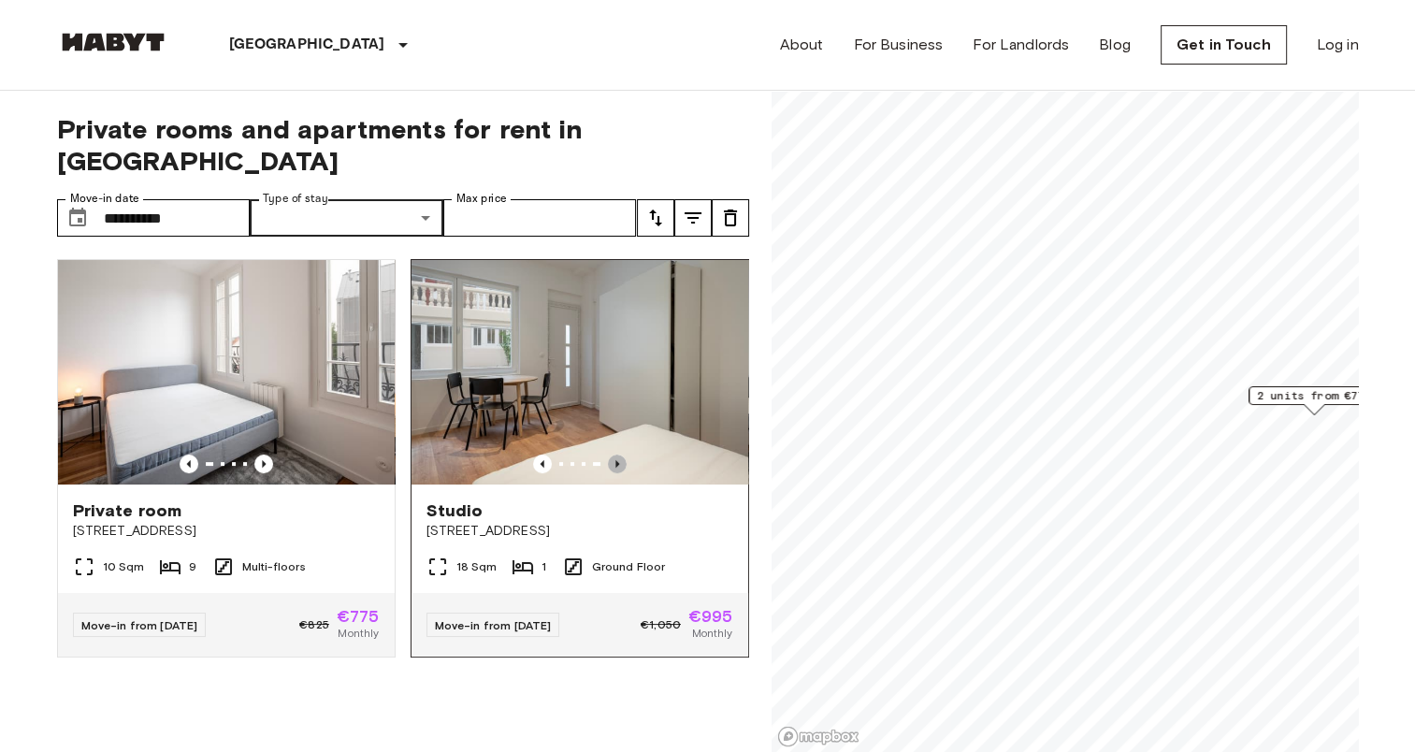
click at [615, 460] on icon "Previous image" at bounding box center [617, 463] width 4 height 7
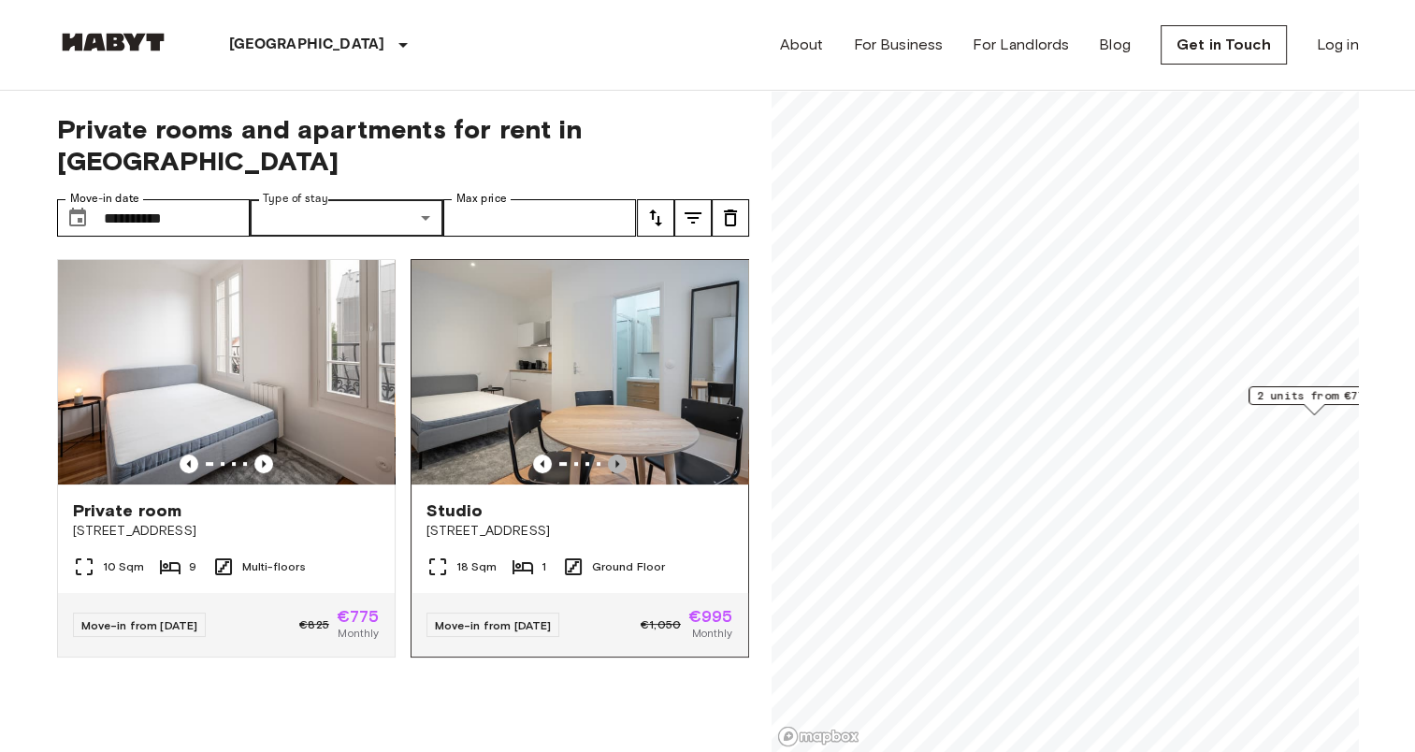
click at [615, 460] on icon "Previous image" at bounding box center [617, 463] width 4 height 7
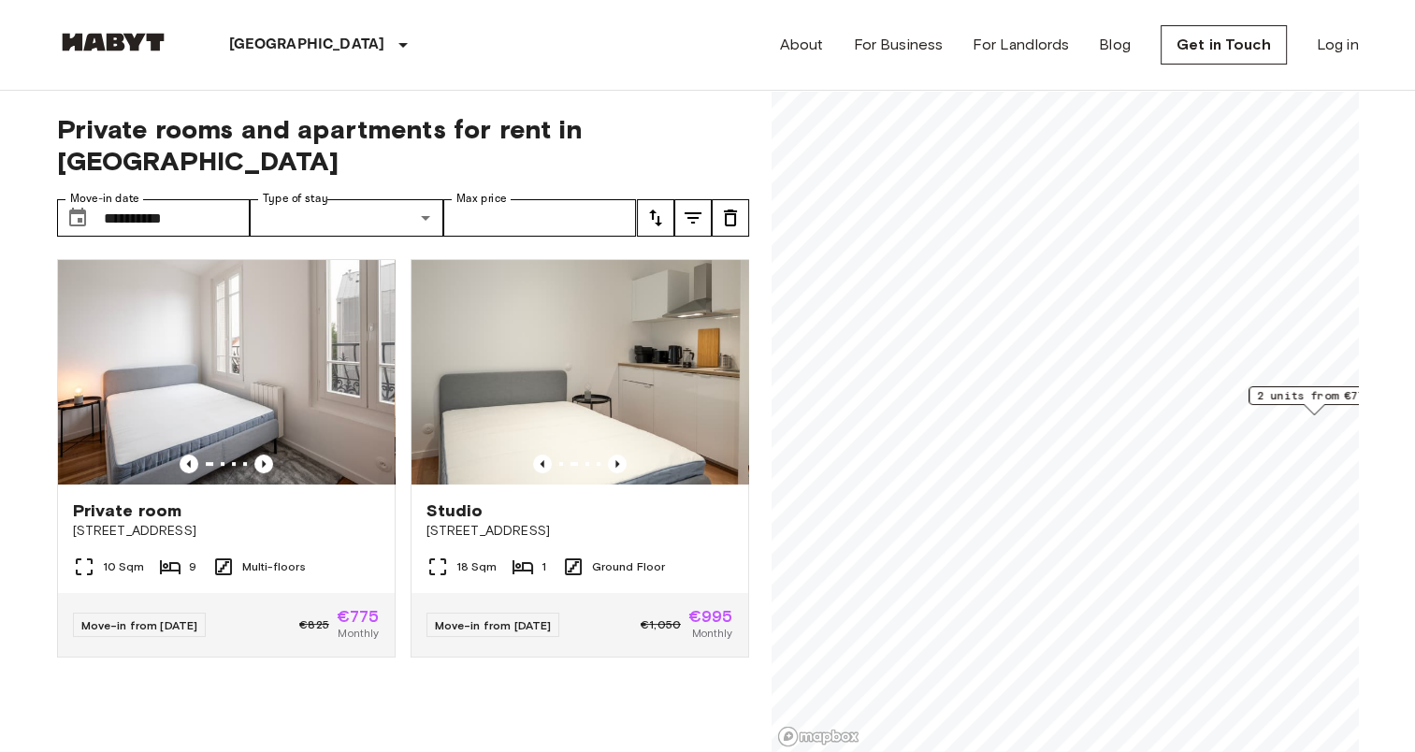
drag, startPoint x: 521, startPoint y: 670, endPoint x: 514, endPoint y: 651, distance: 19.8
click at [522, 686] on div at bounding box center [395, 704] width 707 height 37
click at [690, 555] on div "18 Sqm 1 Ground Floor" at bounding box center [579, 573] width 337 height 37
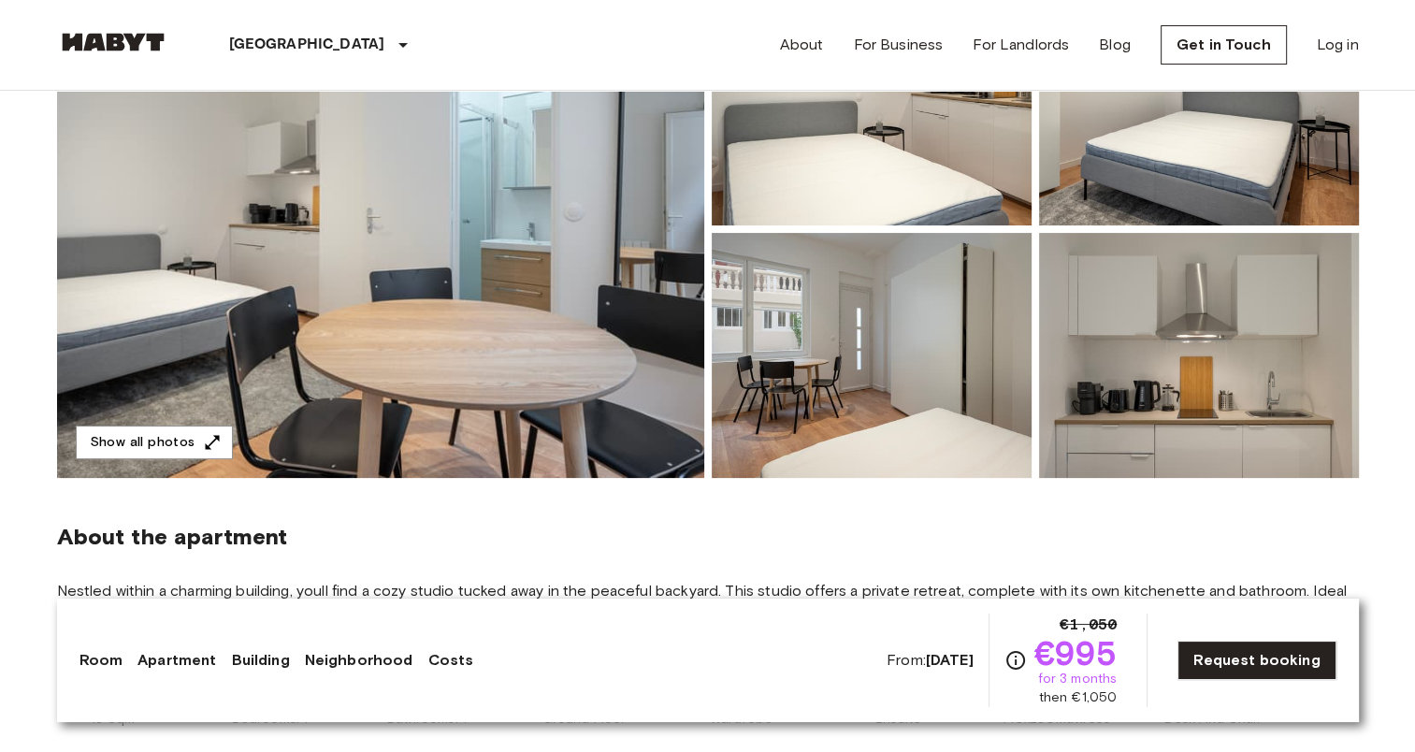
drag, startPoint x: 63, startPoint y: 665, endPoint x: 82, endPoint y: 658, distance: 20.7
click at [63, 665] on div "Room Apartment Building Neighborhood Costs From: [DATE] €1,050 €995 for 3 month…" at bounding box center [708, 659] width 1302 height 123
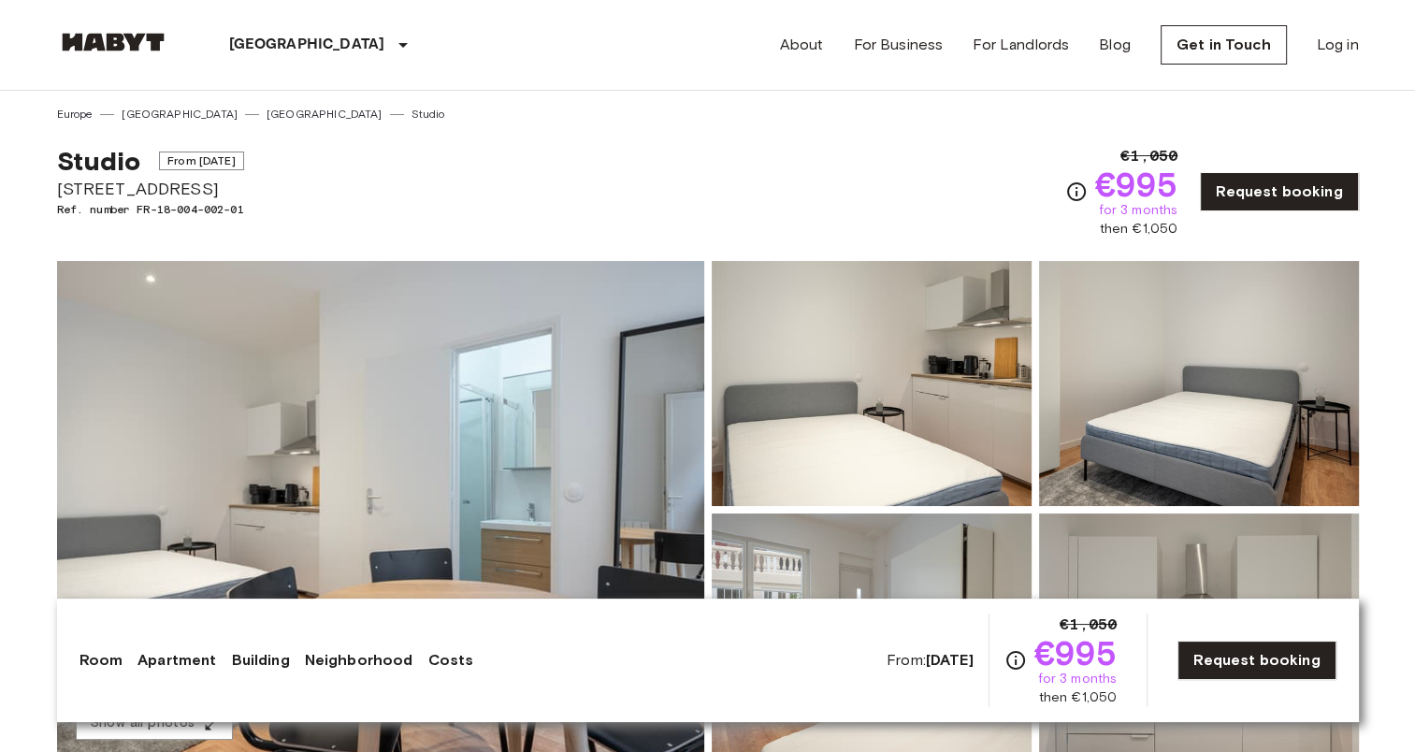
click at [146, 42] on img at bounding box center [113, 42] width 112 height 19
